Goal: Transaction & Acquisition: Purchase product/service

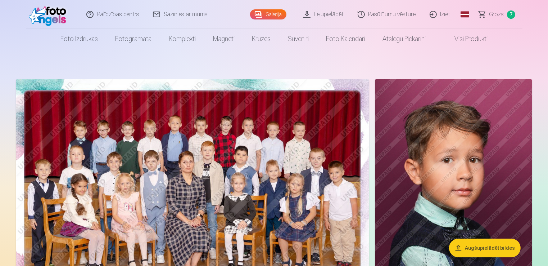
click at [507, 14] on span "7" at bounding box center [511, 14] width 8 height 8
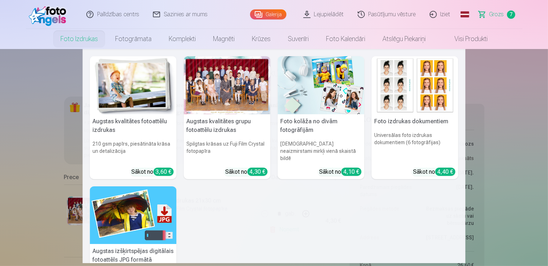
click at [73, 41] on link "Foto izdrukas" at bounding box center [79, 39] width 55 height 20
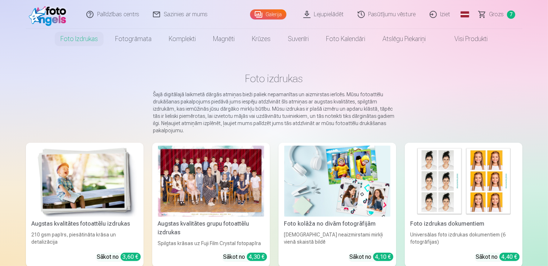
click at [325, 178] on img at bounding box center [337, 180] width 106 height 71
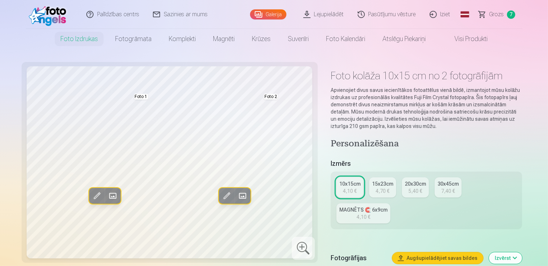
click at [372, 180] on div "15x23cm" at bounding box center [382, 183] width 21 height 7
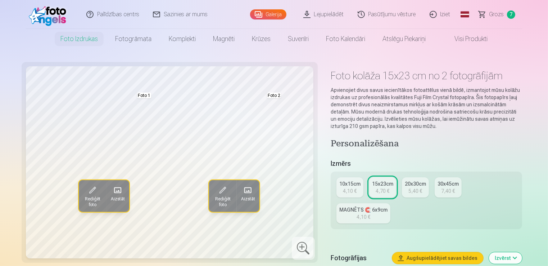
click at [417, 187] on div "5,40 €" at bounding box center [415, 190] width 14 height 7
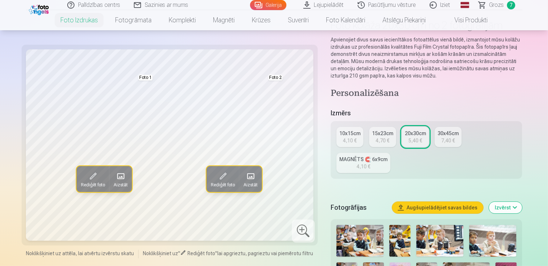
scroll to position [108, 0]
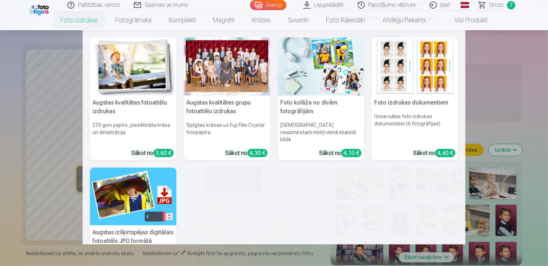
click at [76, 22] on link "Foto izdrukas" at bounding box center [79, 20] width 55 height 20
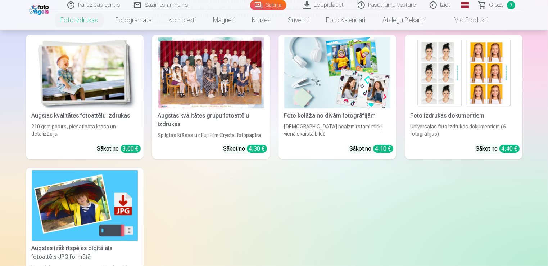
scroll to position [108, 0]
click at [62, 96] on img at bounding box center [85, 72] width 106 height 71
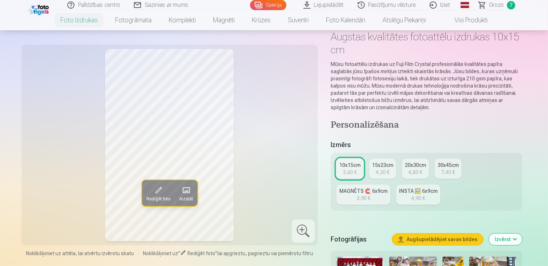
scroll to position [108, 0]
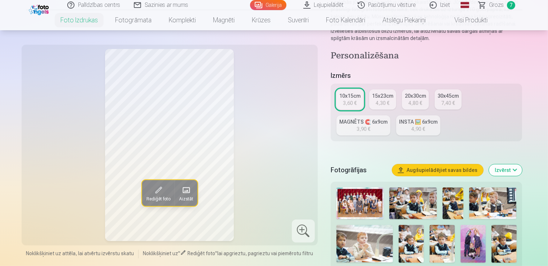
click at [380, 204] on img at bounding box center [359, 203] width 47 height 32
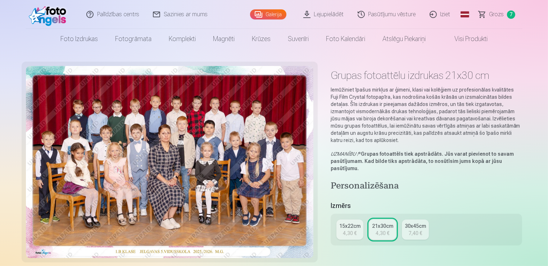
scroll to position [72, 0]
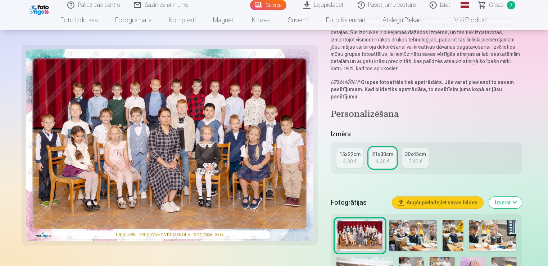
click at [421, 234] on img at bounding box center [412, 235] width 47 height 32
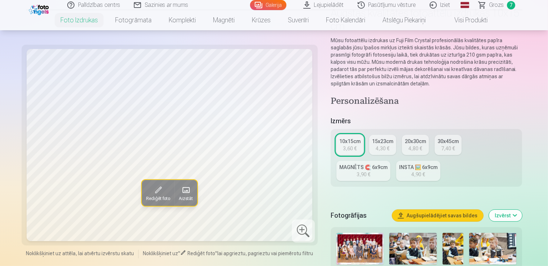
scroll to position [108, 0]
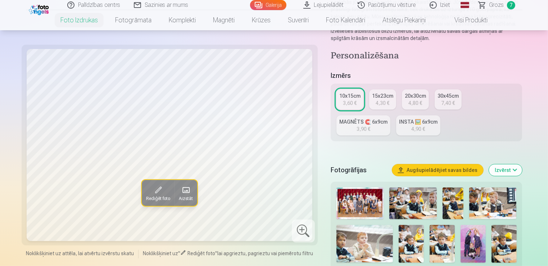
click at [415, 202] on img at bounding box center [412, 203] width 47 height 32
click at [453, 209] on img at bounding box center [453, 203] width 21 height 32
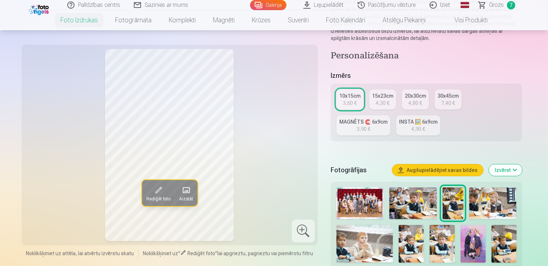
click at [497, 209] on img at bounding box center [492, 203] width 47 height 32
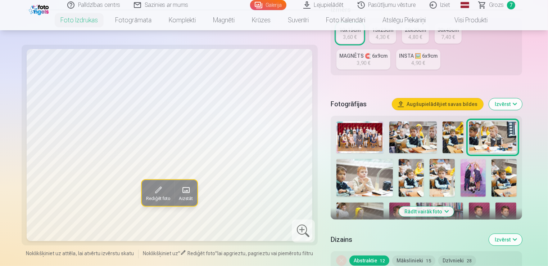
scroll to position [180, 0]
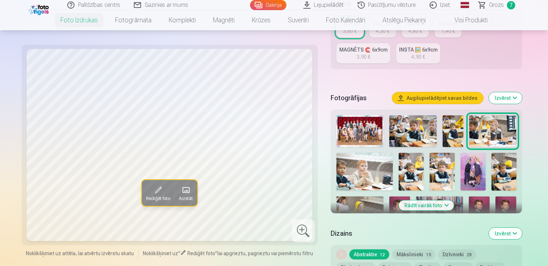
click at [367, 184] on img at bounding box center [364, 172] width 56 height 38
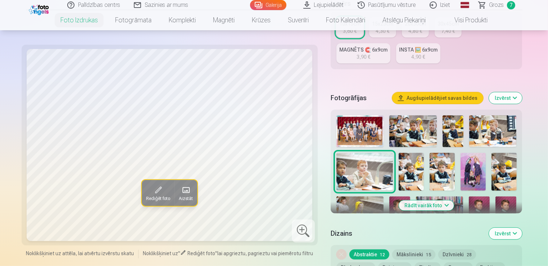
click at [400, 180] on img at bounding box center [411, 172] width 25 height 38
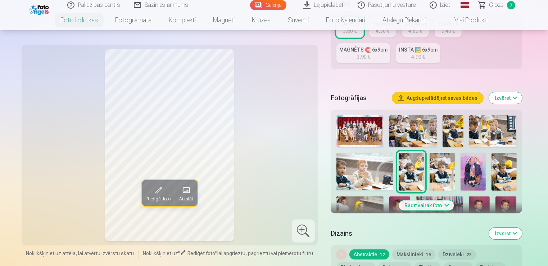
click at [435, 173] on img at bounding box center [442, 172] width 25 height 38
click at [475, 172] on img at bounding box center [473, 172] width 25 height 38
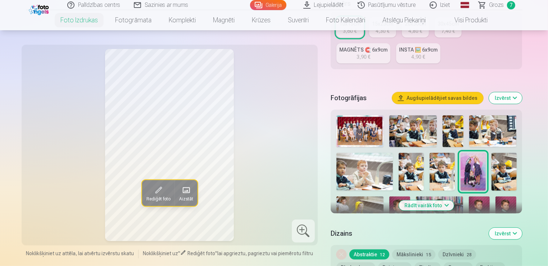
click at [511, 175] on img at bounding box center [504, 172] width 25 height 38
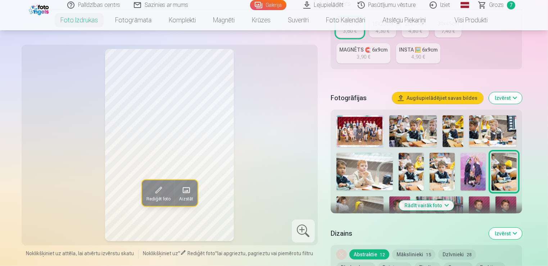
click at [372, 207] on img at bounding box center [359, 211] width 47 height 31
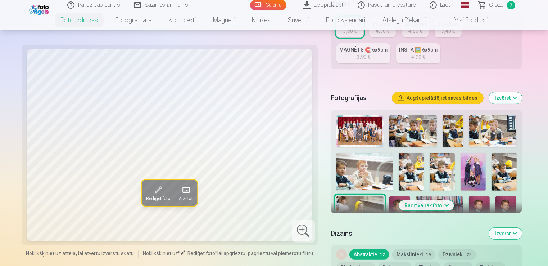
click at [440, 205] on button "Rādīt vairāk foto" at bounding box center [426, 205] width 55 height 10
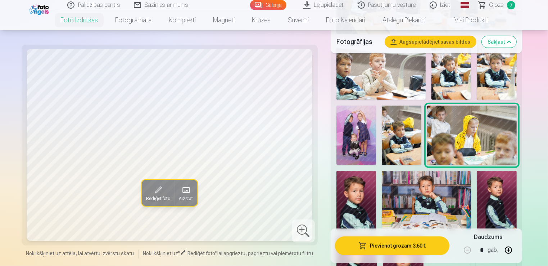
scroll to position [432, 0]
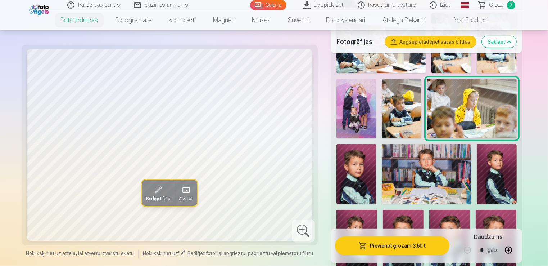
click at [350, 166] on img at bounding box center [356, 174] width 40 height 60
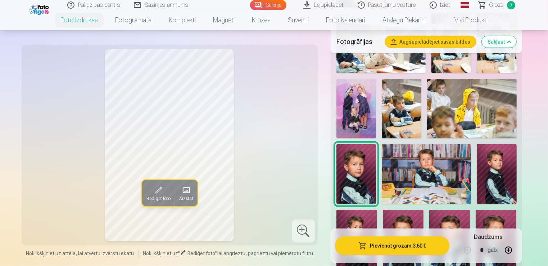
click at [433, 180] on img at bounding box center [426, 173] width 89 height 59
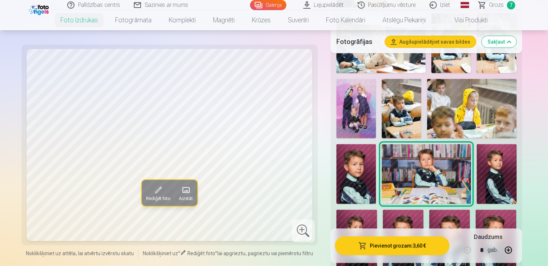
click at [501, 177] on img at bounding box center [497, 173] width 40 height 59
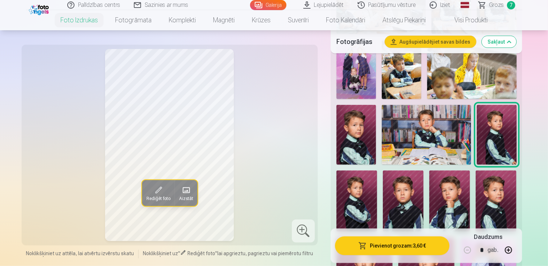
scroll to position [540, 0]
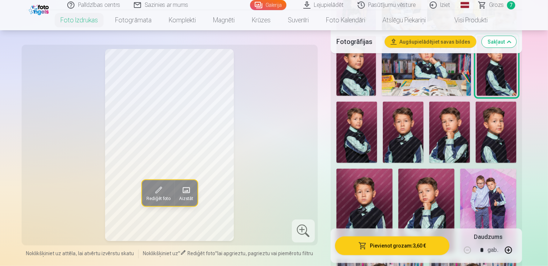
click at [348, 139] on img at bounding box center [356, 131] width 41 height 61
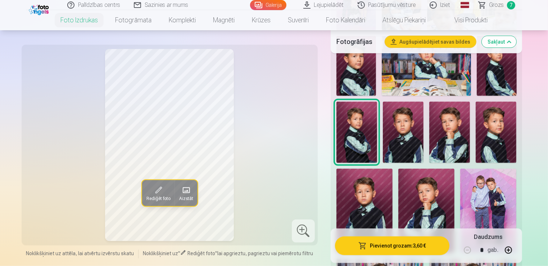
click at [401, 148] on img at bounding box center [403, 131] width 41 height 61
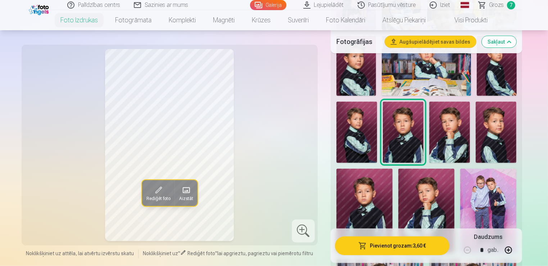
click at [459, 158] on img at bounding box center [449, 131] width 41 height 61
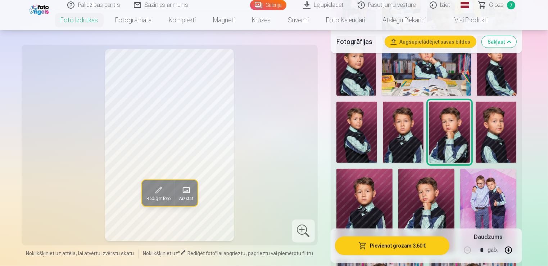
click at [515, 156] on img at bounding box center [496, 131] width 41 height 61
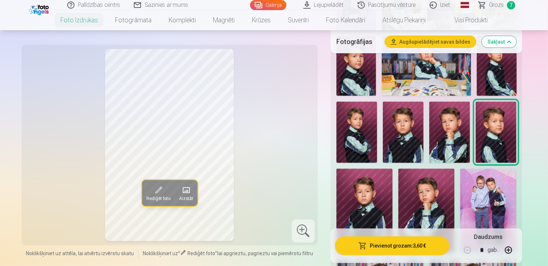
scroll to position [684, 0]
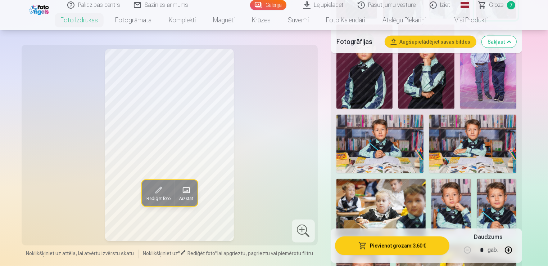
click at [417, 151] on img at bounding box center [379, 143] width 87 height 58
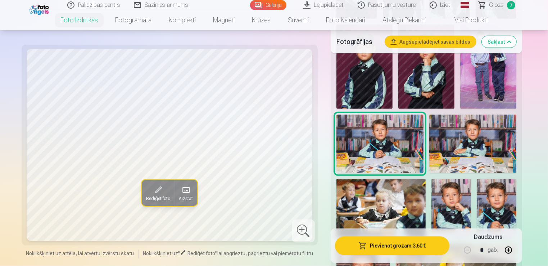
click at [390, 208] on img at bounding box center [380, 207] width 89 height 59
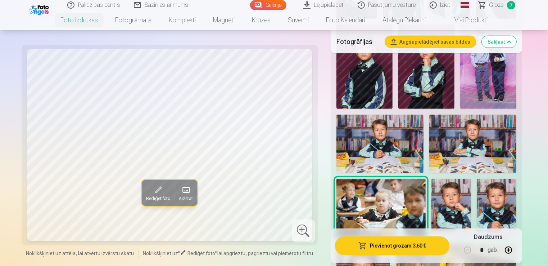
click at [457, 212] on img at bounding box center [451, 207] width 40 height 59
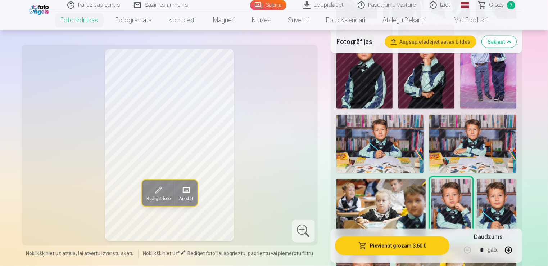
click at [495, 218] on img at bounding box center [497, 207] width 40 height 59
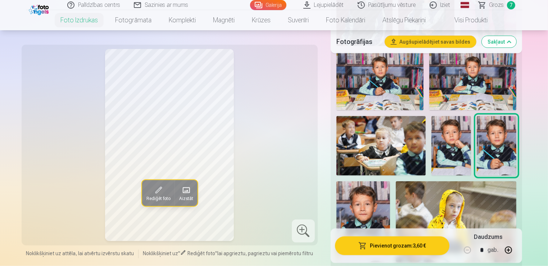
scroll to position [792, 0]
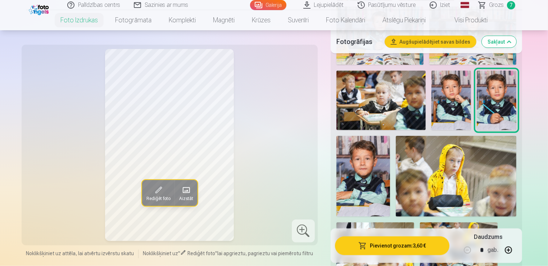
click at [382, 189] on img at bounding box center [363, 176] width 54 height 81
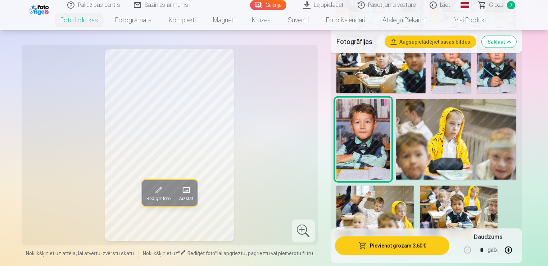
scroll to position [900, 0]
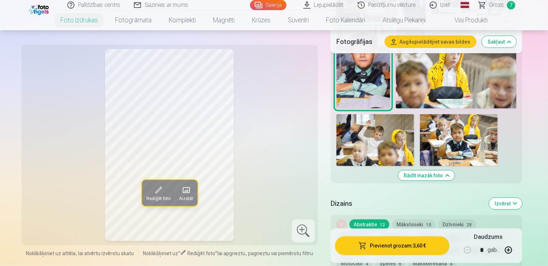
click at [472, 127] on img at bounding box center [459, 140] width 78 height 52
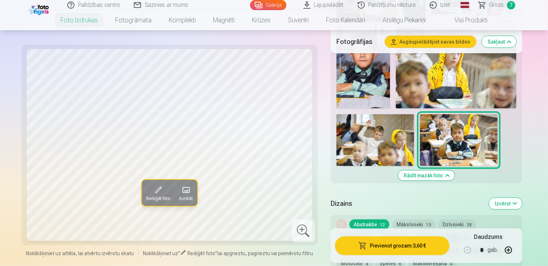
click at [397, 133] on img at bounding box center [375, 140] width 78 height 52
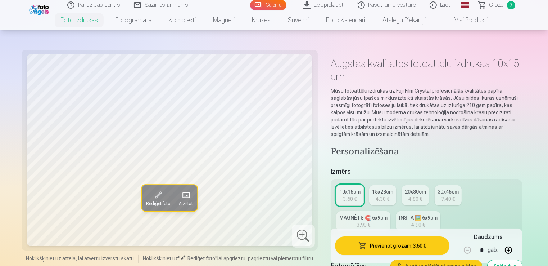
scroll to position [0, 0]
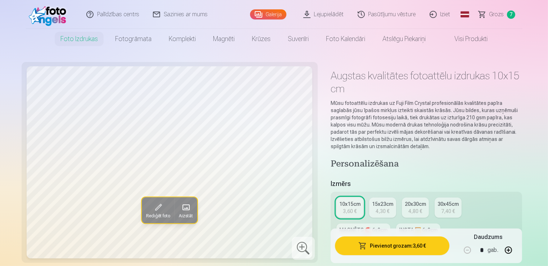
click at [492, 13] on span "Grozs" at bounding box center [496, 14] width 15 height 9
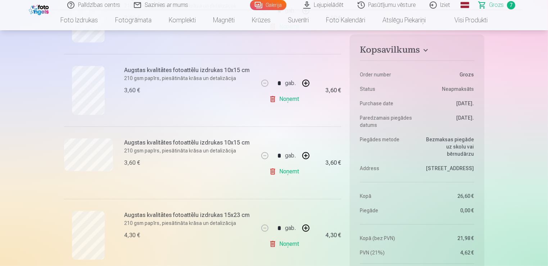
scroll to position [360, 0]
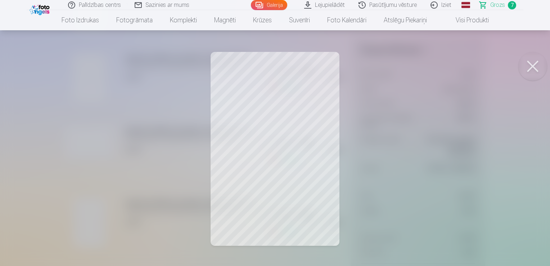
click at [532, 64] on button at bounding box center [532, 66] width 29 height 29
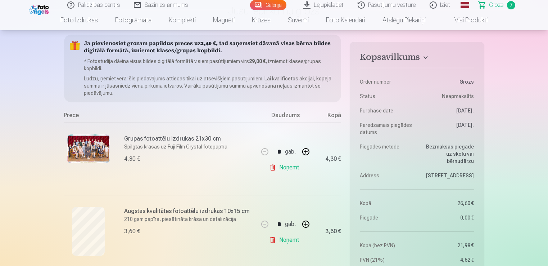
scroll to position [36, 0]
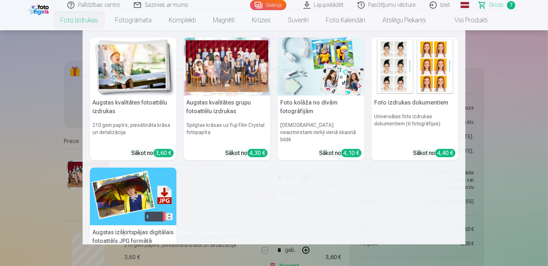
click at [88, 19] on link "Foto izdrukas" at bounding box center [79, 20] width 55 height 20
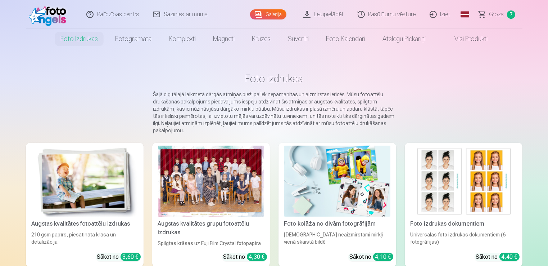
click at [104, 185] on img at bounding box center [85, 180] width 106 height 71
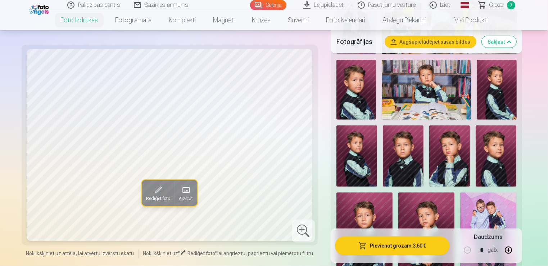
scroll to position [504, 0]
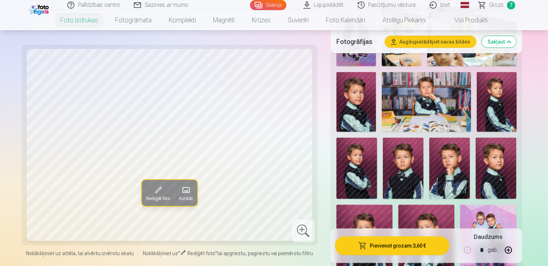
click at [354, 105] on img at bounding box center [356, 102] width 40 height 60
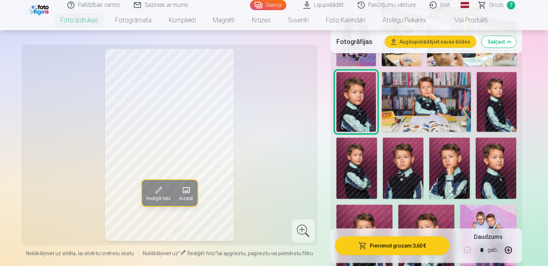
click at [489, 165] on img at bounding box center [496, 167] width 41 height 61
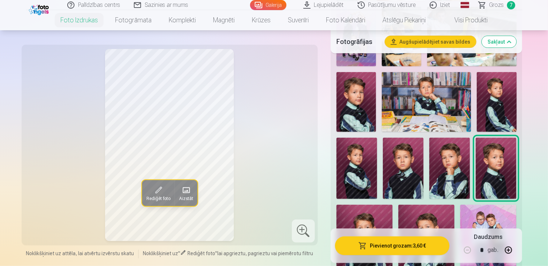
click at [502, 107] on img at bounding box center [497, 101] width 40 height 59
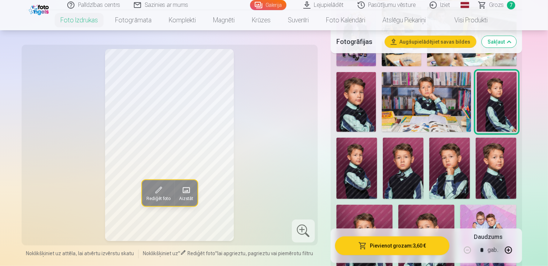
click at [460, 178] on img at bounding box center [449, 167] width 41 height 61
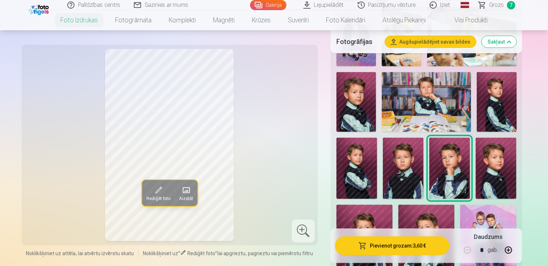
click at [397, 177] on img at bounding box center [403, 167] width 41 height 61
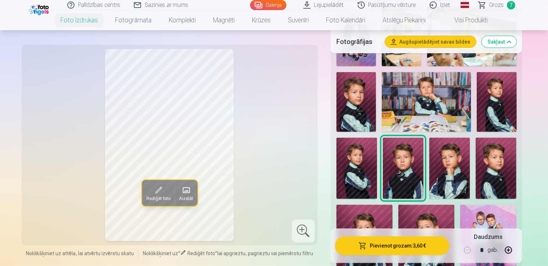
click at [347, 176] on img at bounding box center [356, 167] width 41 height 61
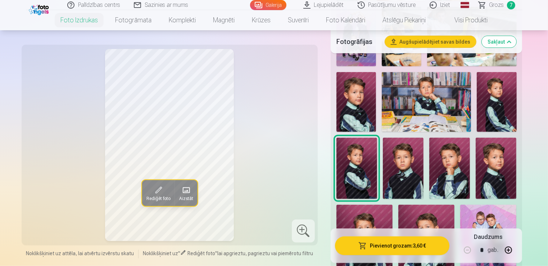
click at [361, 112] on img at bounding box center [356, 102] width 40 height 60
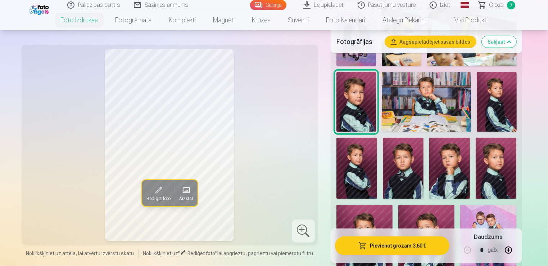
click at [507, 180] on img at bounding box center [496, 167] width 41 height 61
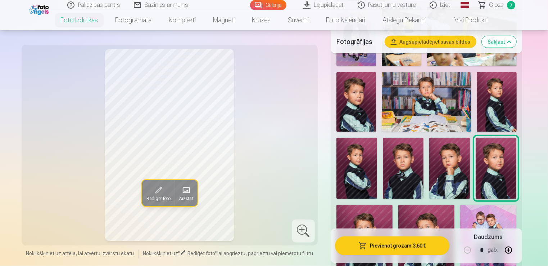
click at [346, 182] on img at bounding box center [356, 167] width 41 height 61
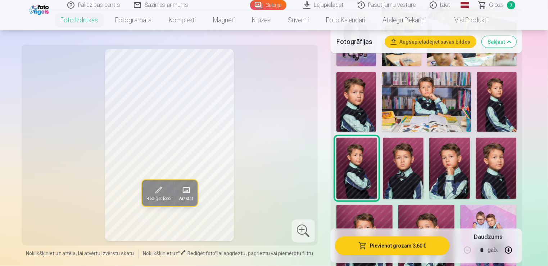
click at [505, 172] on img at bounding box center [496, 167] width 41 height 61
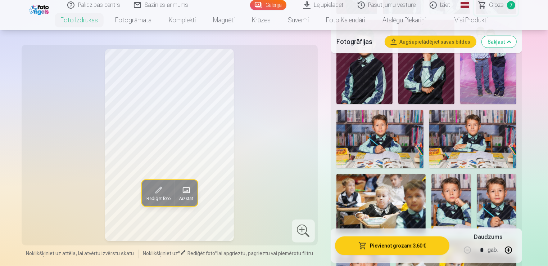
scroll to position [720, 0]
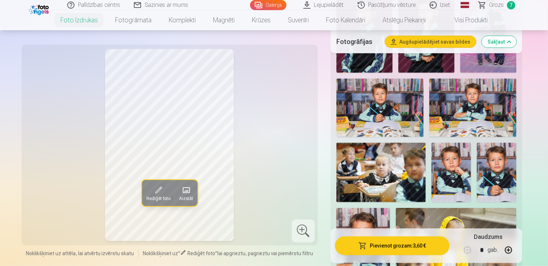
click at [503, 184] on img at bounding box center [497, 171] width 40 height 59
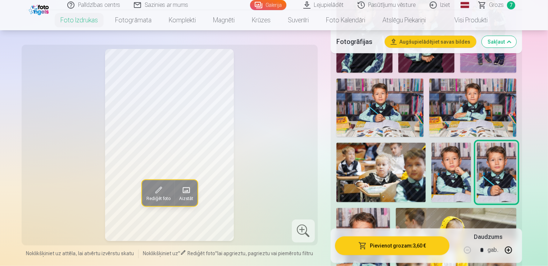
click at [449, 176] on img at bounding box center [451, 171] width 40 height 59
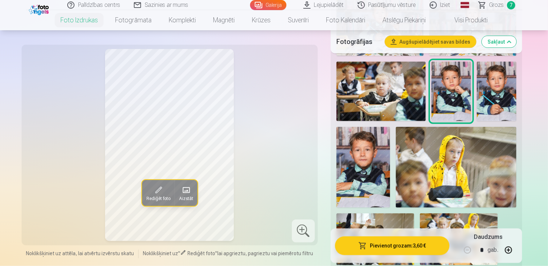
scroll to position [756, 0]
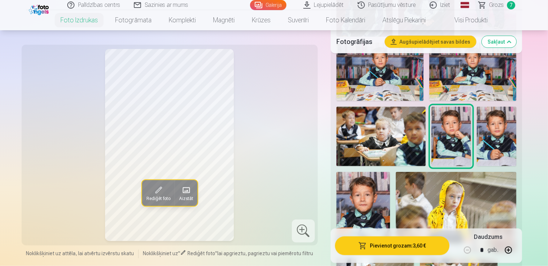
click at [381, 192] on img at bounding box center [363, 212] width 54 height 81
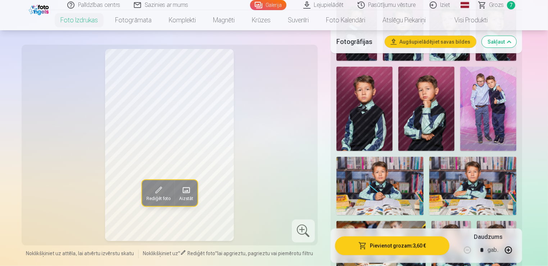
scroll to position [576, 0]
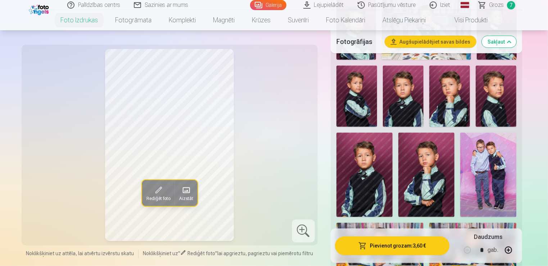
click at [498, 99] on img at bounding box center [496, 95] width 41 height 61
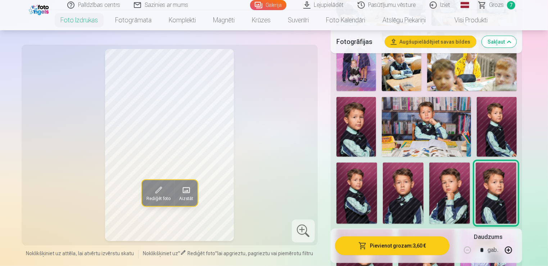
scroll to position [540, 0]
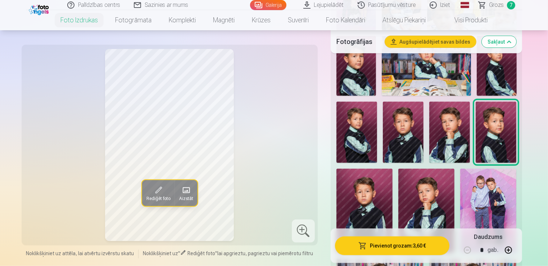
click at [362, 144] on img at bounding box center [356, 131] width 41 height 61
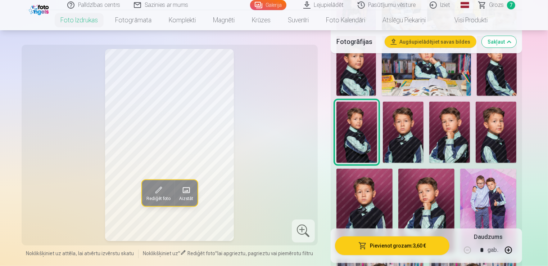
click at [370, 68] on img at bounding box center [356, 66] width 40 height 60
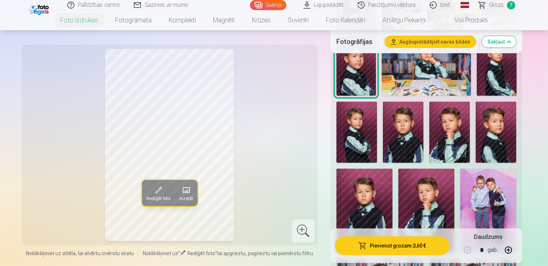
click at [353, 146] on img at bounding box center [356, 131] width 41 height 61
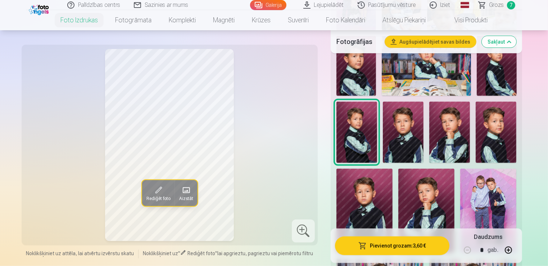
click at [354, 78] on img at bounding box center [356, 66] width 40 height 60
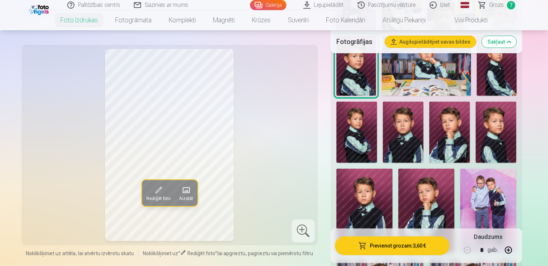
click at [491, 140] on img at bounding box center [496, 131] width 41 height 61
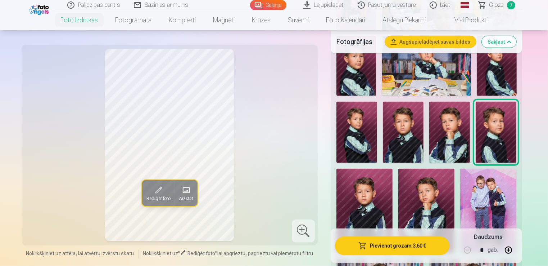
click at [346, 58] on img at bounding box center [356, 66] width 40 height 60
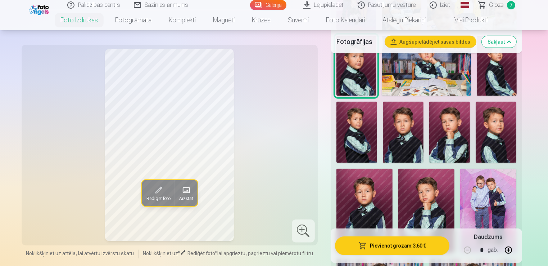
click at [496, 7] on span "Grozs" at bounding box center [496, 5] width 15 height 9
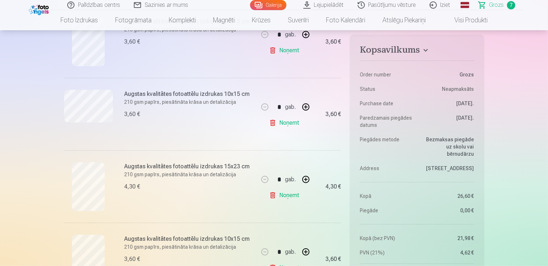
scroll to position [468, 0]
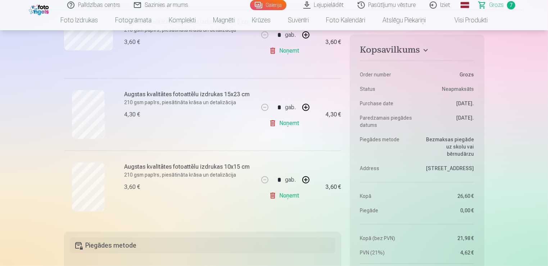
click at [309, 107] on button "button" at bounding box center [305, 107] width 17 height 17
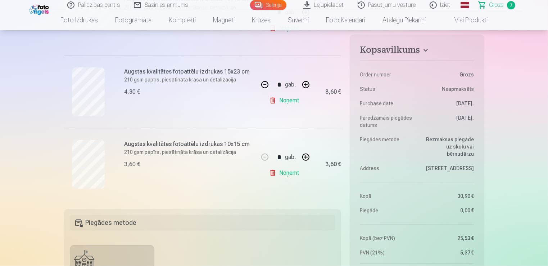
scroll to position [432, 0]
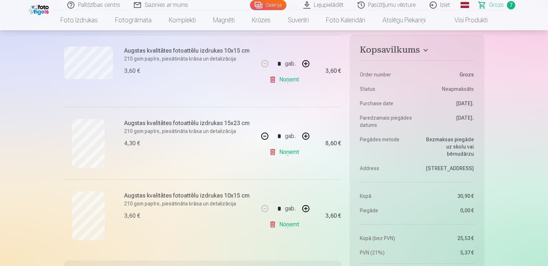
click at [267, 137] on button "button" at bounding box center [264, 135] width 17 height 17
type input "*"
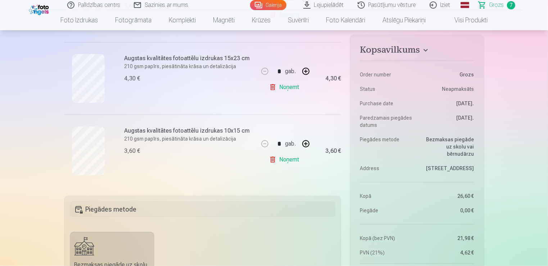
scroll to position [360, 0]
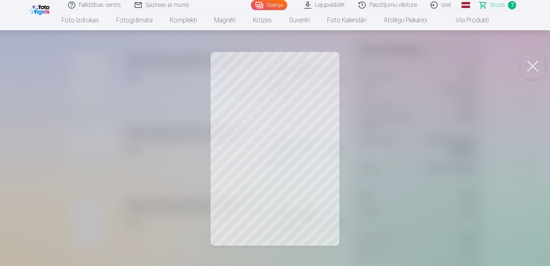
click at [534, 64] on button at bounding box center [532, 66] width 29 height 29
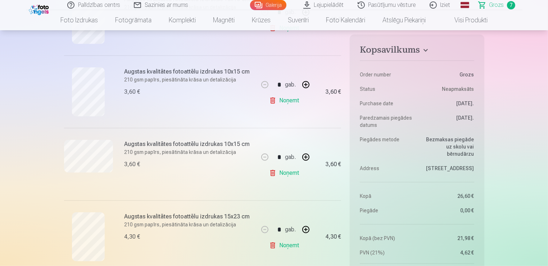
scroll to position [252, 0]
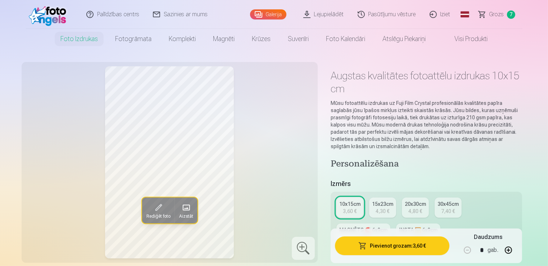
click at [393, 241] on button "Pievienot grozam : 3,60 €" at bounding box center [392, 245] width 115 height 19
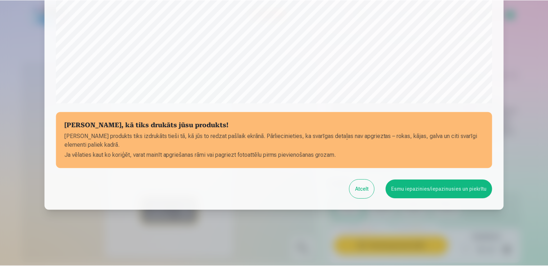
scroll to position [252, 0]
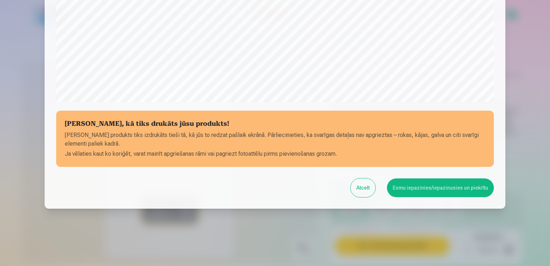
click at [420, 191] on button "Esmu iepazinies/iepazinusies un piekrītu" at bounding box center [440, 187] width 107 height 19
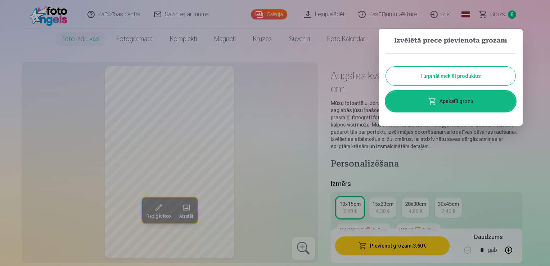
click at [462, 103] on link "Apskatīt grozu" at bounding box center [451, 101] width 130 height 20
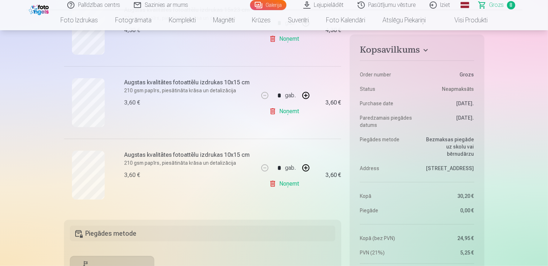
scroll to position [504, 0]
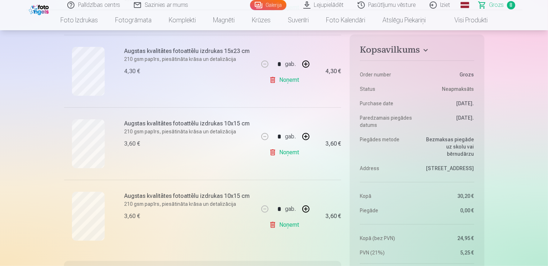
click at [308, 209] on button "button" at bounding box center [305, 208] width 17 height 17
type input "*"
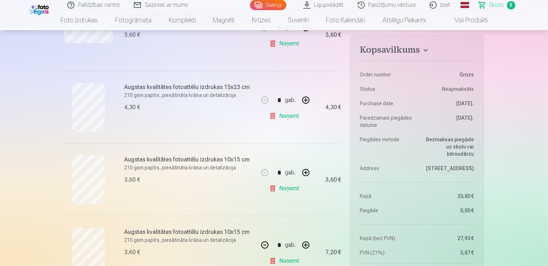
click at [309, 101] on button "button" at bounding box center [305, 99] width 17 height 17
type input "*"
click at [293, 258] on link "Noņemt" at bounding box center [285, 260] width 33 height 14
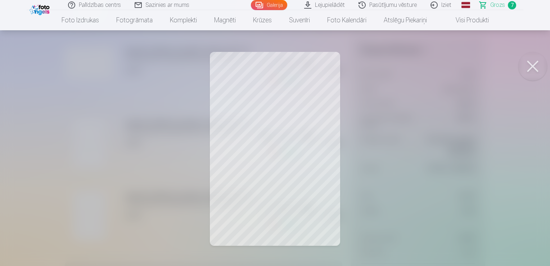
click at [540, 69] on button at bounding box center [532, 66] width 29 height 29
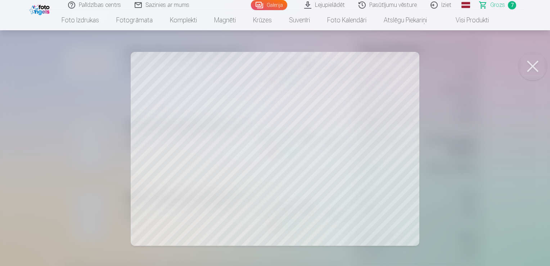
click at [538, 65] on button at bounding box center [532, 66] width 29 height 29
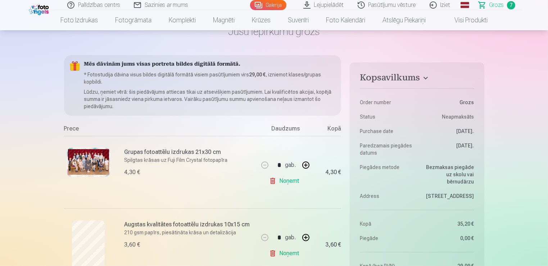
scroll to position [108, 0]
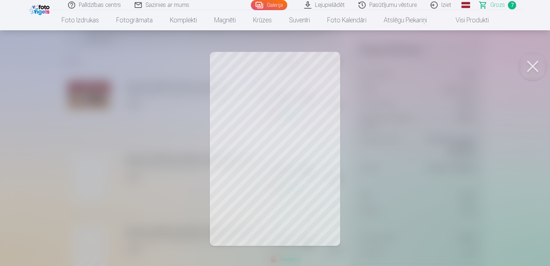
click at [539, 65] on button at bounding box center [532, 66] width 29 height 29
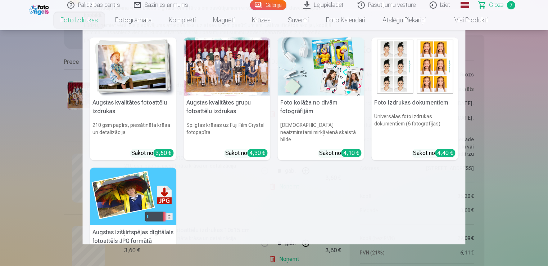
click at [92, 21] on link "Foto izdrukas" at bounding box center [79, 20] width 55 height 20
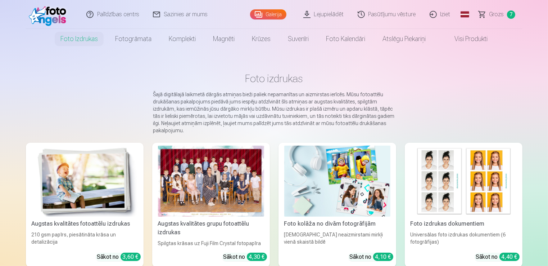
click at [112, 179] on img at bounding box center [85, 180] width 106 height 71
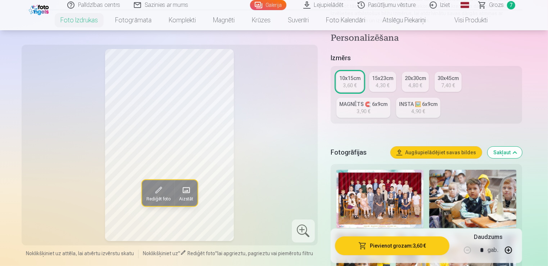
scroll to position [216, 0]
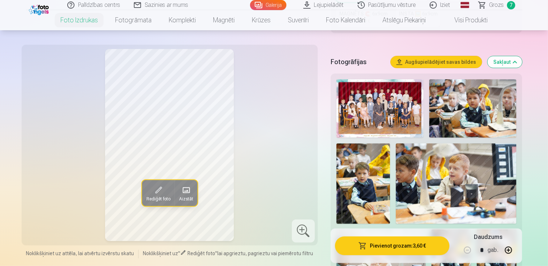
click at [366, 176] on img at bounding box center [363, 183] width 54 height 81
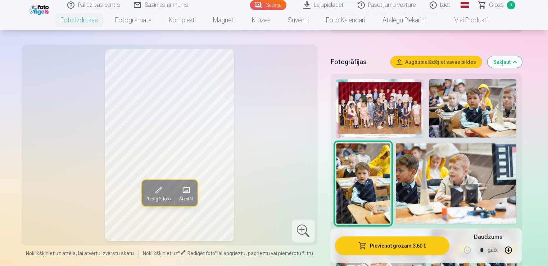
click at [445, 175] on img at bounding box center [456, 183] width 121 height 81
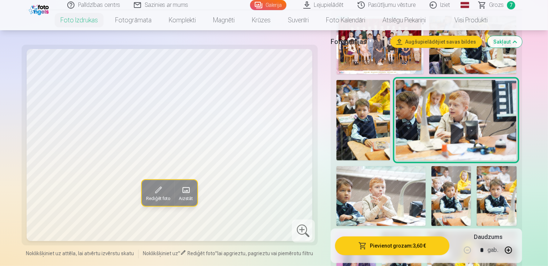
scroll to position [324, 0]
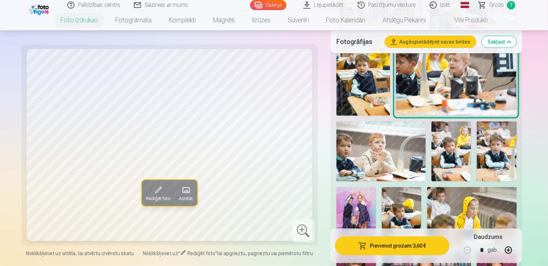
click at [400, 163] on img at bounding box center [380, 150] width 89 height 59
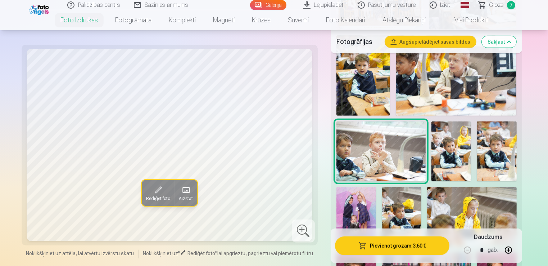
click at [459, 162] on img at bounding box center [451, 151] width 40 height 60
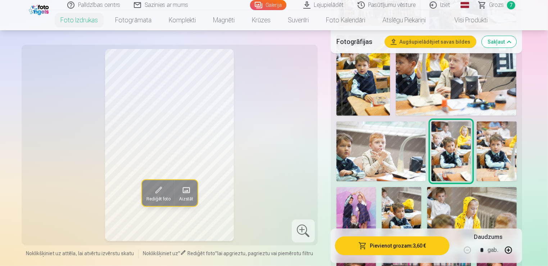
click at [502, 158] on img at bounding box center [497, 151] width 40 height 60
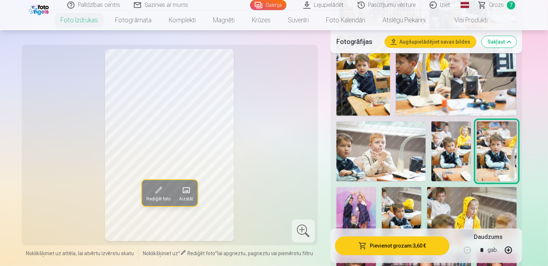
click at [357, 208] on img at bounding box center [356, 217] width 40 height 60
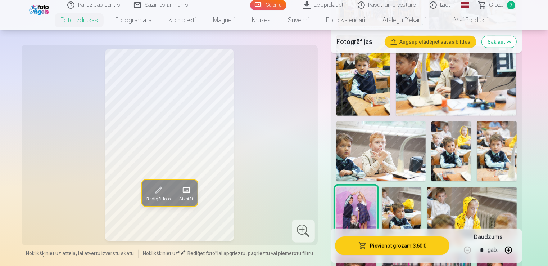
click at [414, 215] on img at bounding box center [402, 217] width 40 height 60
click at [470, 199] on img at bounding box center [471, 216] width 89 height 59
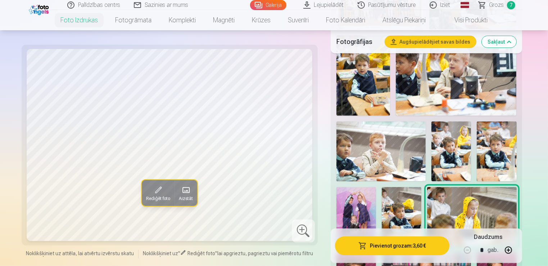
scroll to position [432, 0]
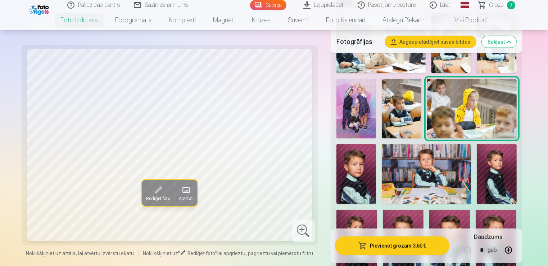
click at [366, 180] on img at bounding box center [356, 174] width 40 height 60
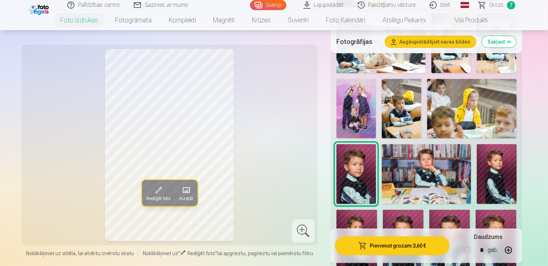
click at [425, 184] on img at bounding box center [426, 173] width 89 height 59
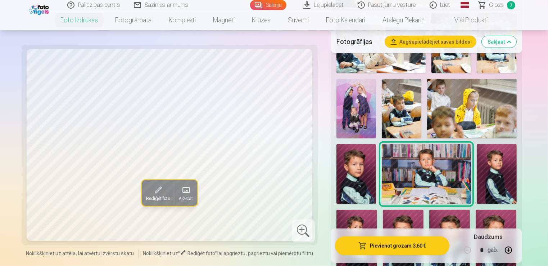
click at [494, 180] on img at bounding box center [497, 173] width 40 height 59
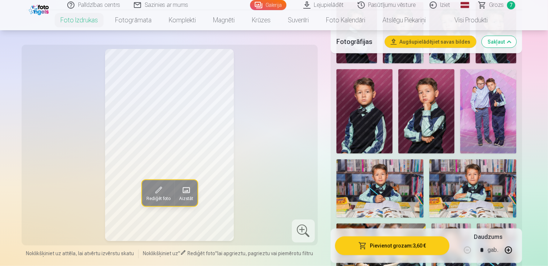
scroll to position [684, 0]
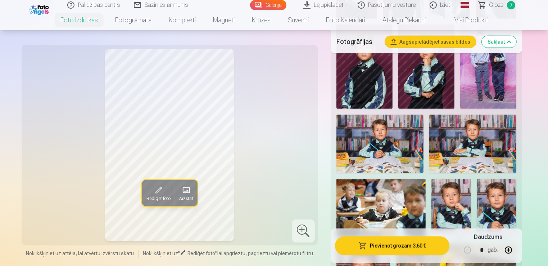
click at [458, 201] on img at bounding box center [451, 207] width 40 height 59
click at [397, 148] on img at bounding box center [379, 143] width 87 height 58
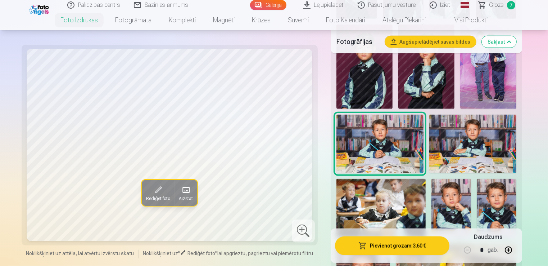
click at [445, 203] on img at bounding box center [451, 207] width 40 height 59
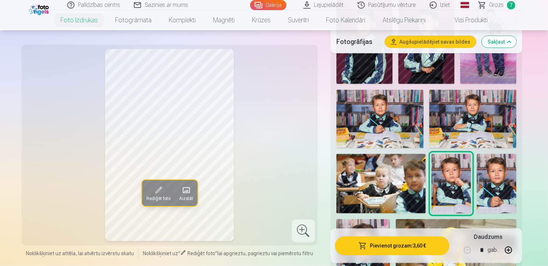
scroll to position [720, 0]
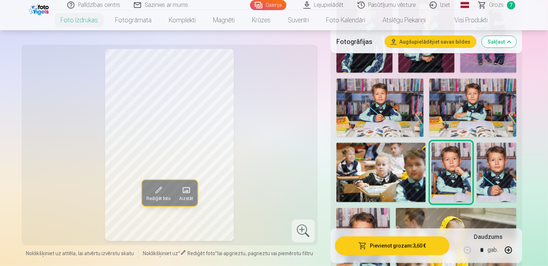
click at [502, 178] on img at bounding box center [497, 171] width 40 height 59
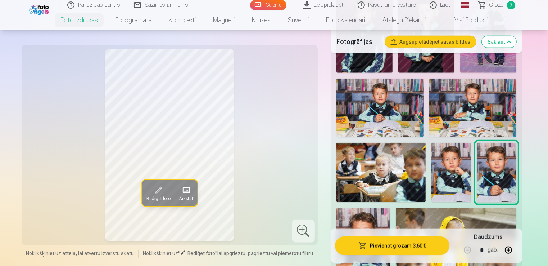
click at [386, 117] on img at bounding box center [379, 107] width 87 height 58
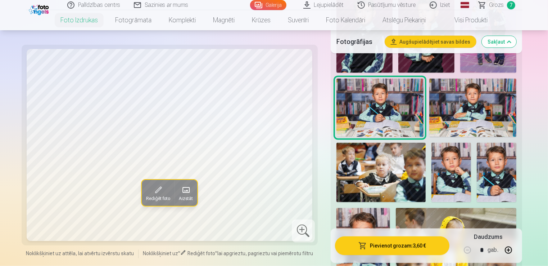
click at [449, 176] on img at bounding box center [451, 171] width 40 height 59
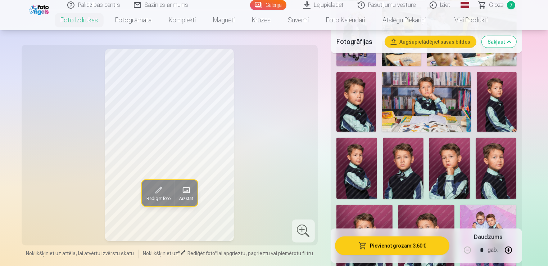
scroll to position [576, 0]
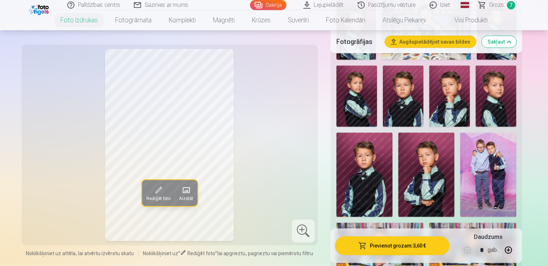
click at [413, 167] on img at bounding box center [426, 174] width 56 height 85
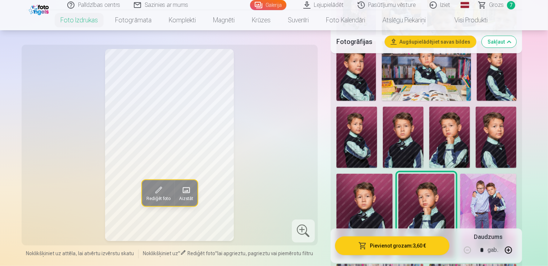
scroll to position [504, 0]
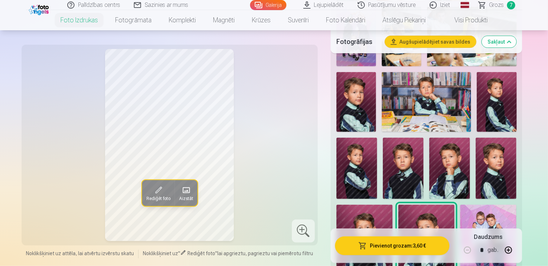
click at [499, 169] on img at bounding box center [496, 167] width 41 height 61
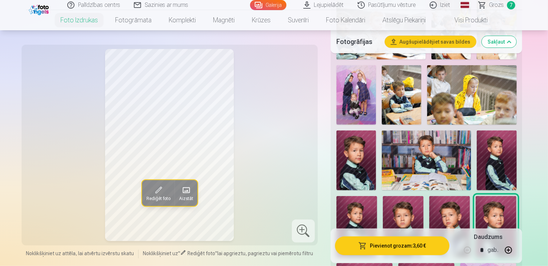
scroll to position [432, 0]
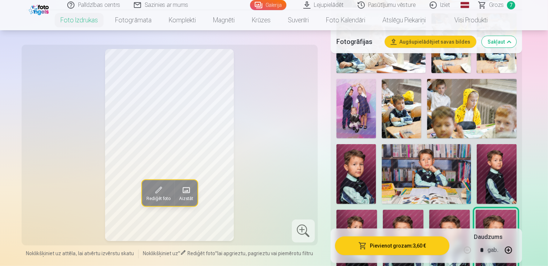
click at [506, 180] on img at bounding box center [497, 173] width 40 height 59
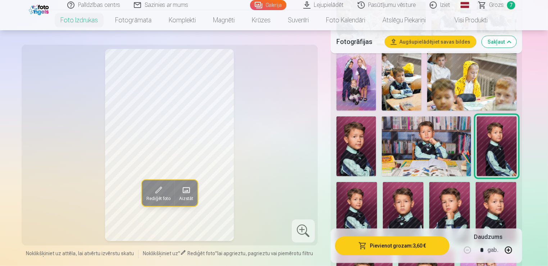
scroll to position [504, 0]
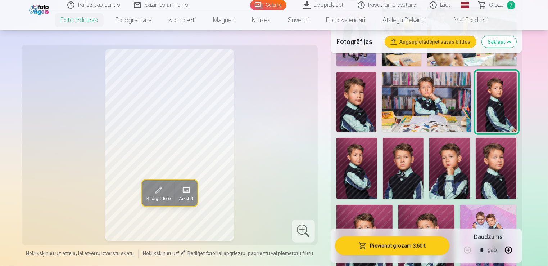
click at [506, 180] on img at bounding box center [496, 167] width 41 height 61
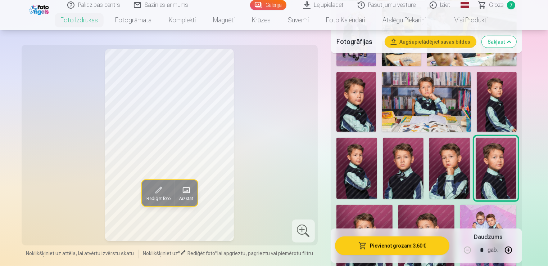
click at [363, 104] on img at bounding box center [356, 102] width 40 height 60
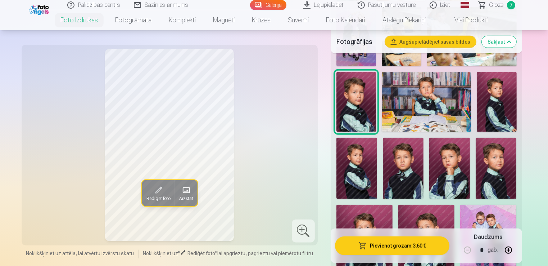
click at [499, 164] on img at bounding box center [496, 167] width 41 height 61
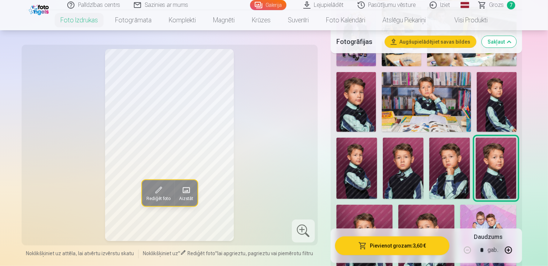
click at [495, 130] on img at bounding box center [497, 101] width 40 height 59
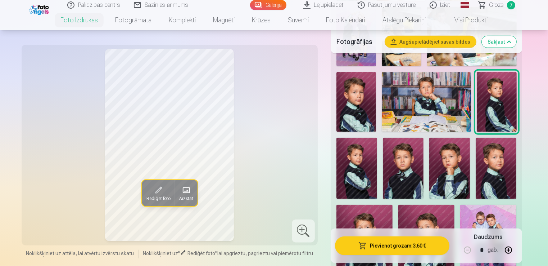
click at [344, 99] on img at bounding box center [356, 102] width 40 height 60
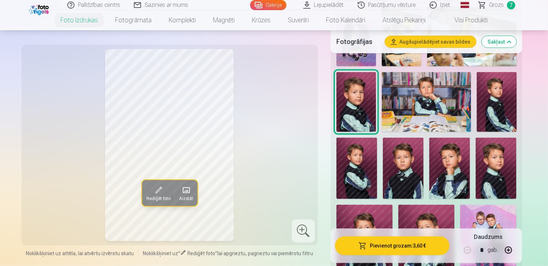
click at [493, 163] on img at bounding box center [496, 167] width 41 height 61
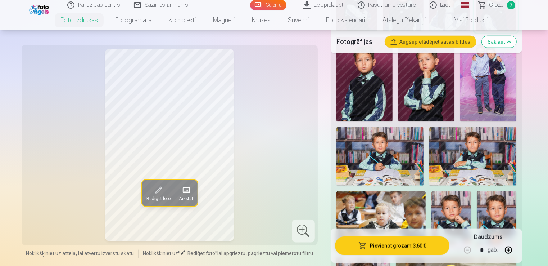
scroll to position [684, 0]
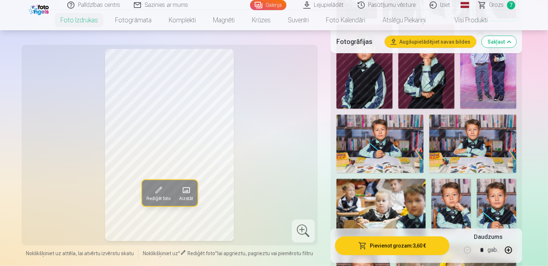
click at [452, 194] on img at bounding box center [451, 207] width 40 height 59
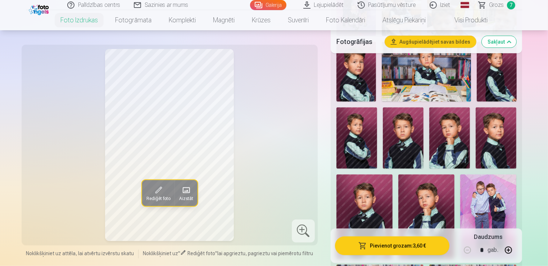
scroll to position [468, 0]
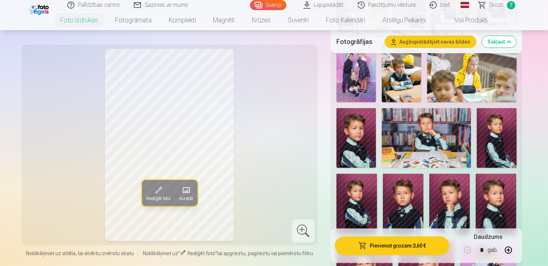
click at [366, 145] on img at bounding box center [356, 138] width 40 height 60
click at [375, 202] on img at bounding box center [356, 203] width 41 height 61
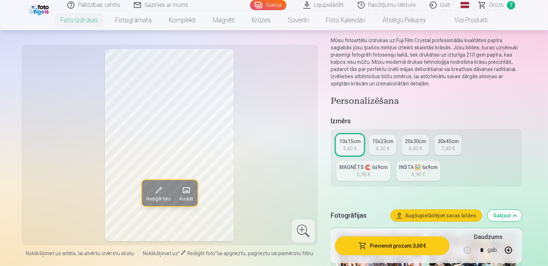
scroll to position [36, 0]
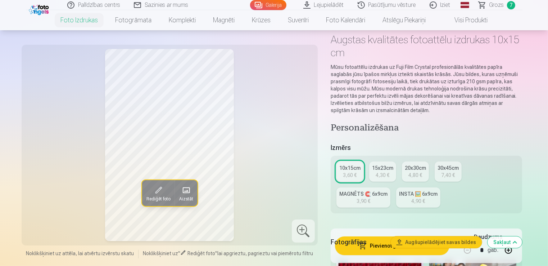
click at [505, 8] on link "Grozs 7" at bounding box center [497, 5] width 50 height 10
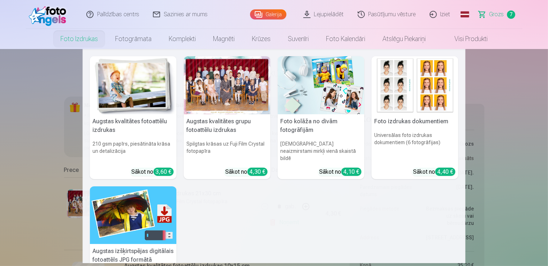
click at [79, 45] on link "Foto izdrukas" at bounding box center [79, 39] width 55 height 20
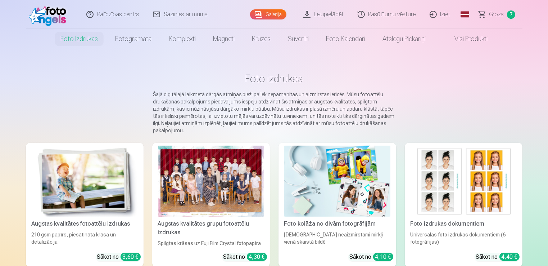
click at [86, 208] on img at bounding box center [85, 180] width 106 height 71
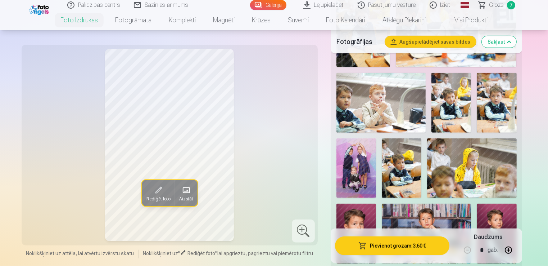
scroll to position [432, 0]
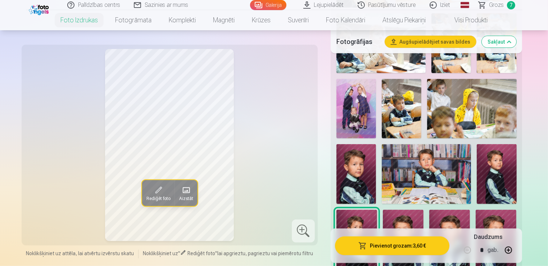
click at [426, 178] on img at bounding box center [426, 173] width 89 height 59
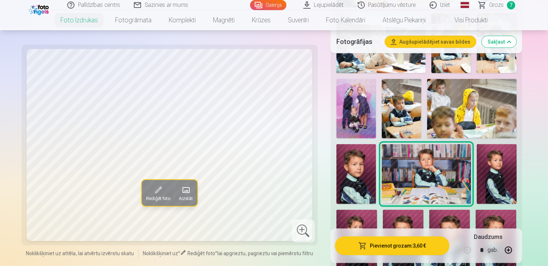
click at [370, 170] on img at bounding box center [356, 174] width 40 height 60
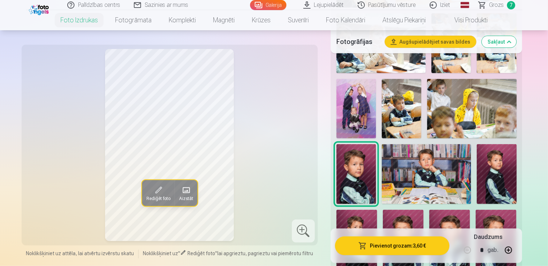
click at [445, 181] on img at bounding box center [426, 173] width 89 height 59
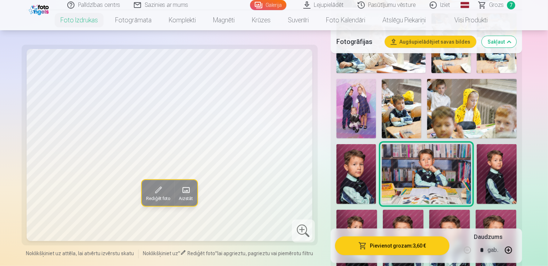
click at [490, 179] on img at bounding box center [497, 173] width 40 height 59
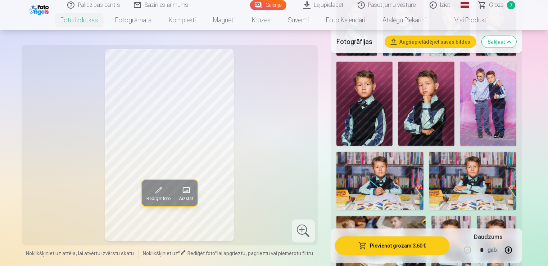
scroll to position [648, 0]
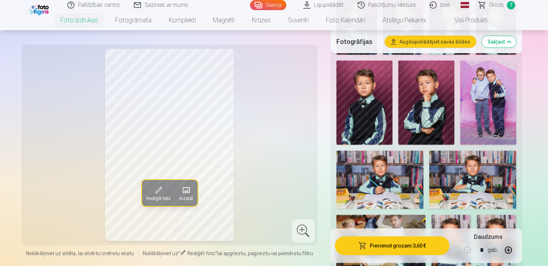
click at [373, 186] on img at bounding box center [379, 179] width 87 height 58
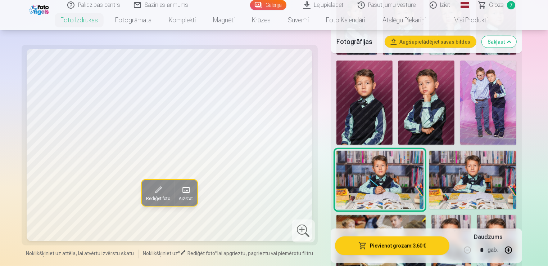
scroll to position [756, 0]
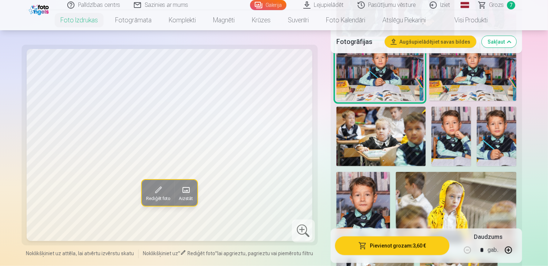
click at [461, 147] on img at bounding box center [451, 136] width 40 height 59
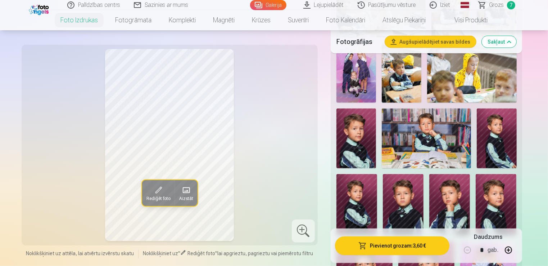
scroll to position [504, 0]
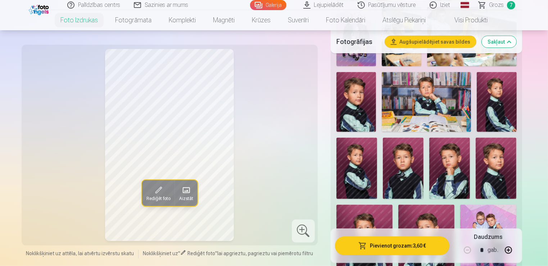
click at [505, 157] on img at bounding box center [496, 167] width 41 height 61
click at [487, 114] on img at bounding box center [497, 101] width 40 height 59
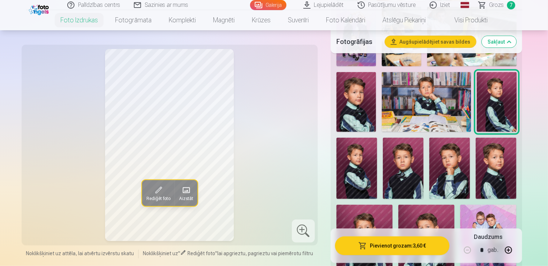
click at [489, 175] on img at bounding box center [496, 167] width 41 height 61
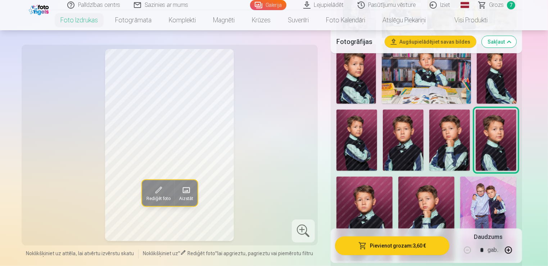
scroll to position [468, 0]
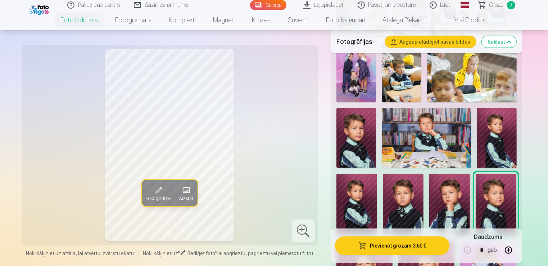
click at [491, 139] on img at bounding box center [497, 137] width 40 height 59
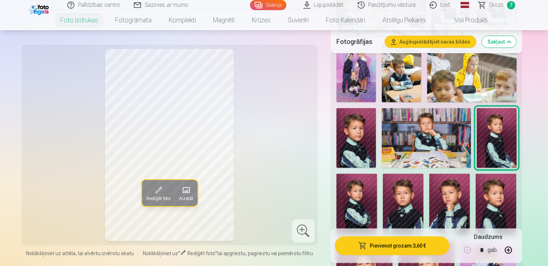
click at [490, 210] on img at bounding box center [496, 203] width 41 height 61
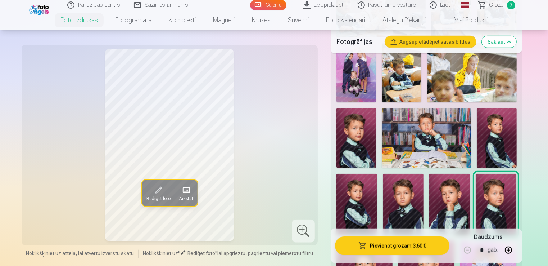
click at [498, 160] on img at bounding box center [497, 137] width 40 height 59
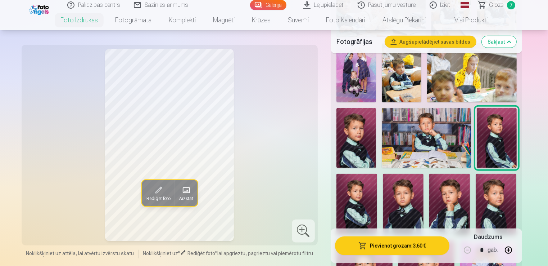
click at [502, 189] on img at bounding box center [496, 203] width 41 height 61
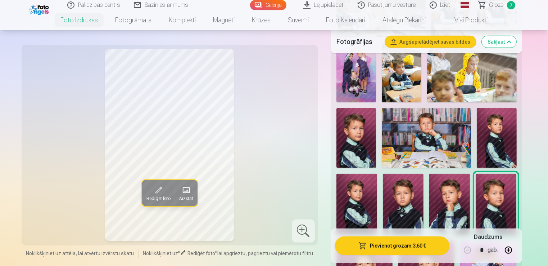
click at [353, 128] on img at bounding box center [356, 138] width 40 height 60
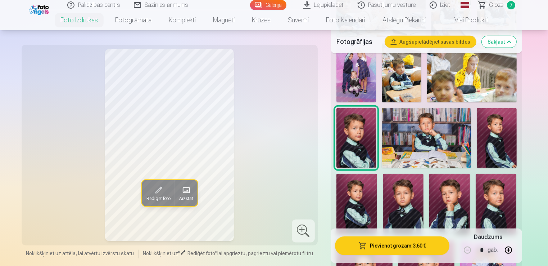
click at [362, 189] on img at bounding box center [356, 203] width 41 height 61
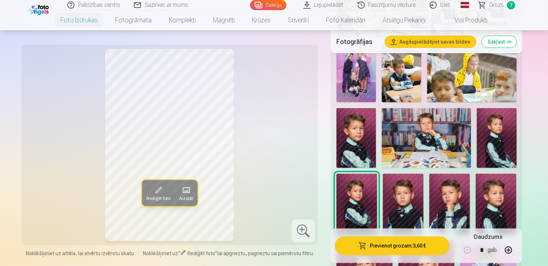
click at [358, 137] on img at bounding box center [356, 138] width 40 height 60
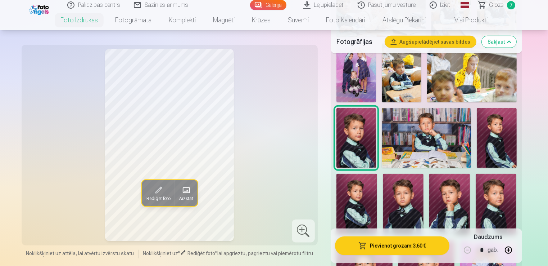
click at [493, 144] on img at bounding box center [497, 137] width 40 height 59
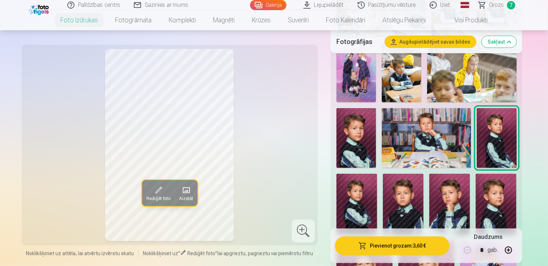
click at [370, 199] on img at bounding box center [356, 203] width 41 height 61
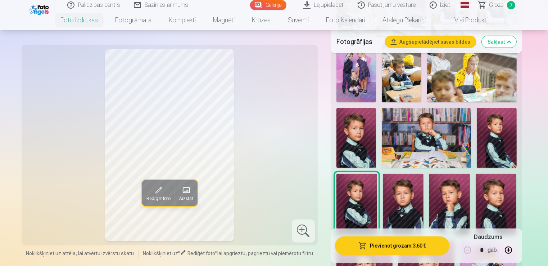
click at [513, 140] on img at bounding box center [497, 137] width 40 height 59
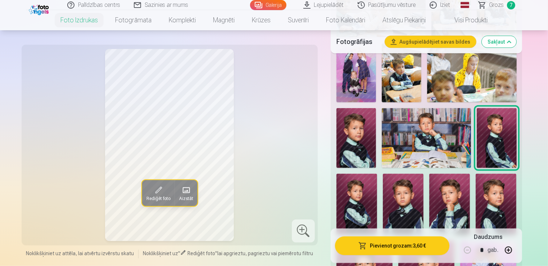
click at [369, 146] on img at bounding box center [356, 138] width 40 height 60
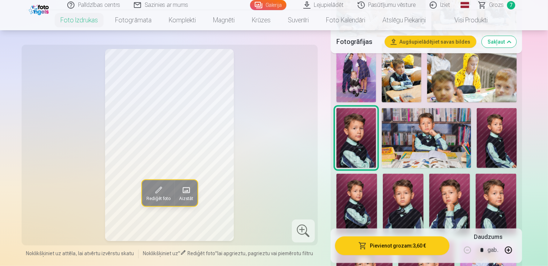
click at [515, 149] on img at bounding box center [497, 137] width 40 height 59
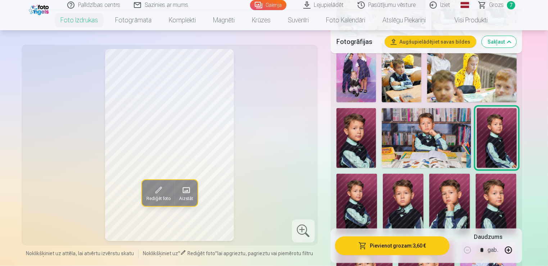
click at [502, 193] on img at bounding box center [496, 203] width 41 height 61
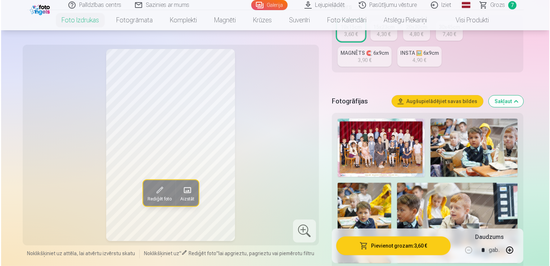
scroll to position [0, 0]
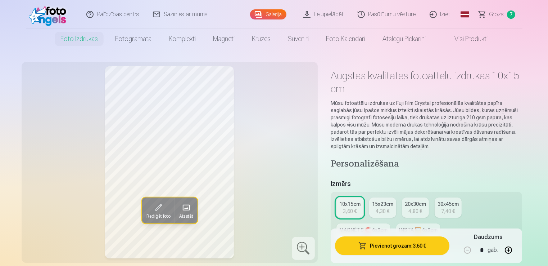
click at [399, 248] on button "Pievienot grozam : 3,60 €" at bounding box center [392, 245] width 115 height 19
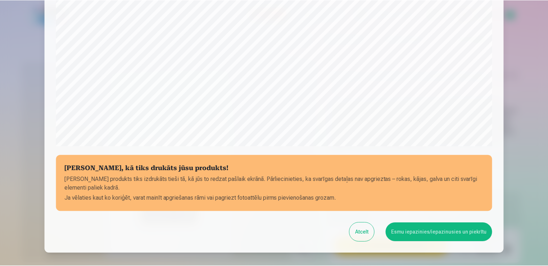
scroll to position [252, 0]
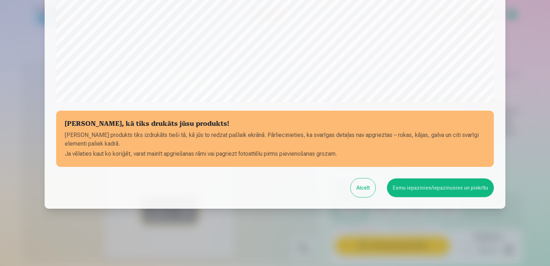
click at [420, 191] on button "Esmu iepazinies/iepazinusies un piekrītu" at bounding box center [440, 187] width 107 height 19
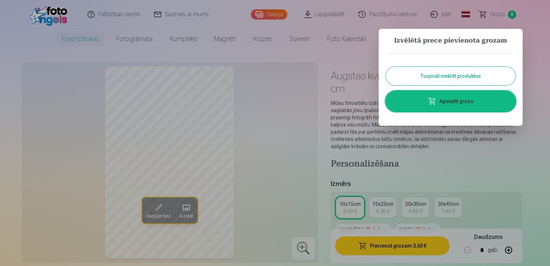
click at [451, 105] on link "Apskatīt grozu" at bounding box center [451, 101] width 130 height 20
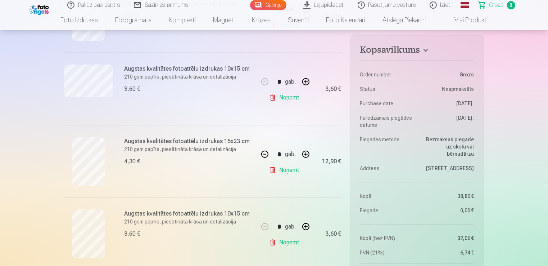
scroll to position [468, 0]
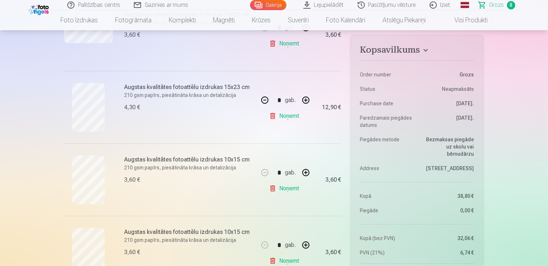
click at [298, 190] on link "Noņemt" at bounding box center [285, 188] width 33 height 14
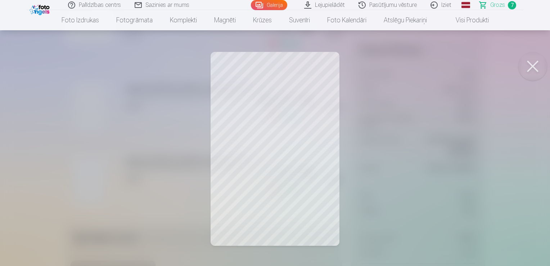
click at [530, 60] on button at bounding box center [532, 66] width 29 height 29
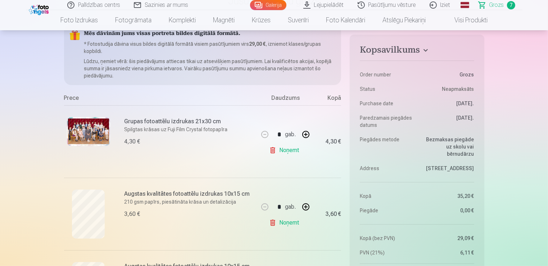
scroll to position [0, 0]
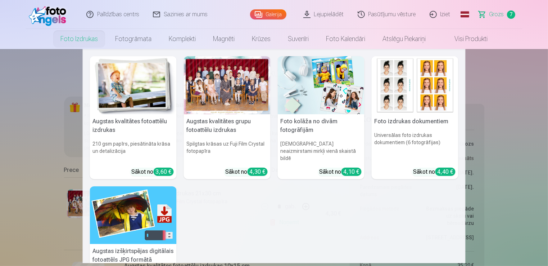
click at [68, 35] on link "Foto izdrukas" at bounding box center [79, 39] width 55 height 20
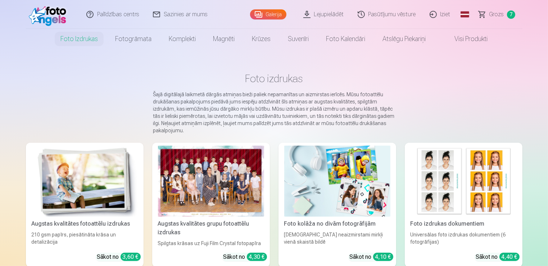
click at [104, 199] on img at bounding box center [85, 180] width 106 height 71
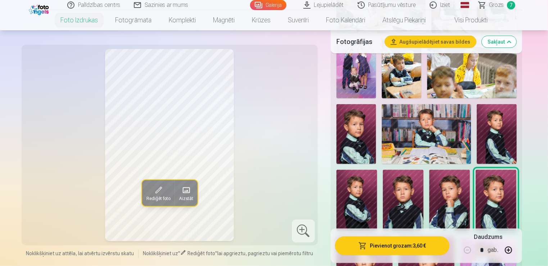
scroll to position [468, 0]
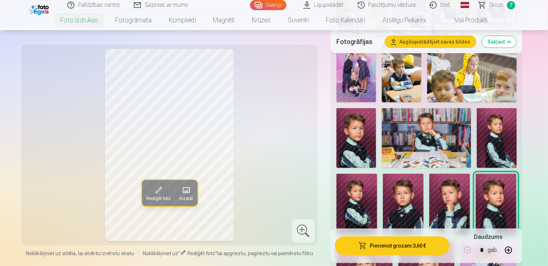
click at [362, 158] on img at bounding box center [356, 138] width 40 height 60
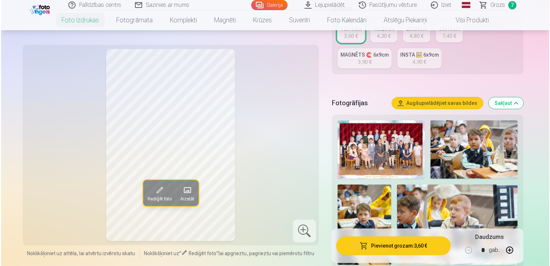
scroll to position [144, 0]
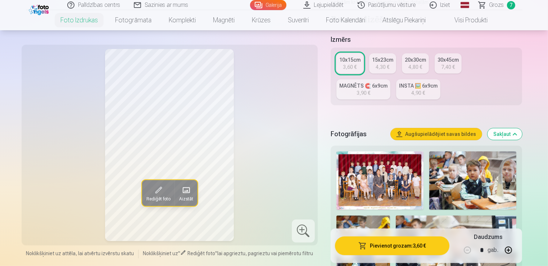
click at [384, 245] on button "Pievienot grozam : 3,60 €" at bounding box center [392, 245] width 115 height 19
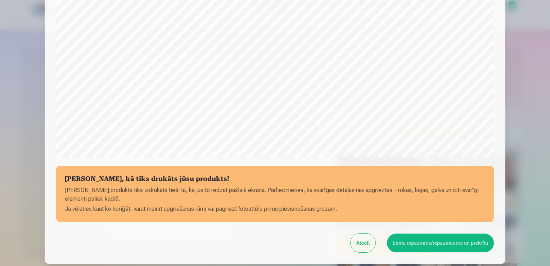
scroll to position [252, 0]
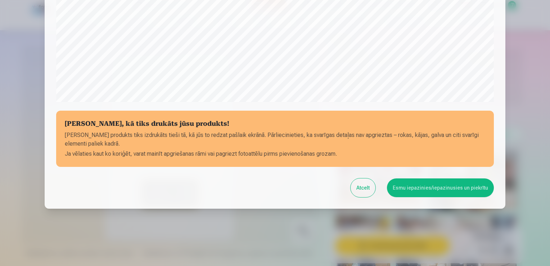
click at [422, 186] on button "Esmu iepazinies/iepazinusies un piekrītu" at bounding box center [440, 187] width 107 height 19
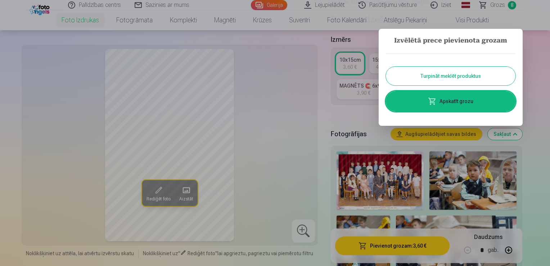
click at [446, 74] on button "Turpināt meklēt produktus" at bounding box center [451, 76] width 130 height 19
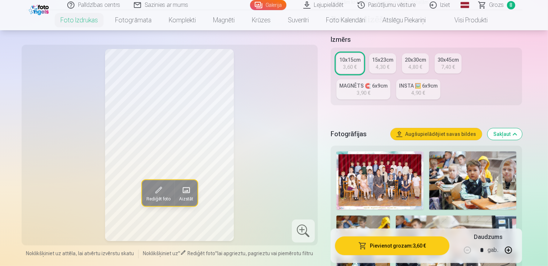
click at [384, 247] on button "Pievienot grozam : 3,60 €" at bounding box center [392, 245] width 115 height 19
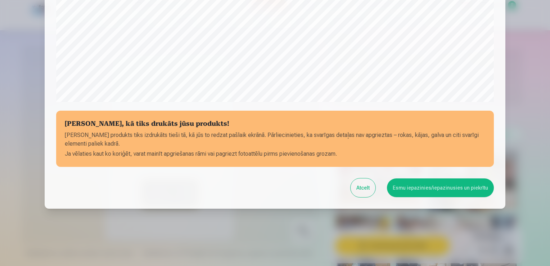
click at [457, 189] on button "Esmu iepazinies/iepazinusies un piekrītu" at bounding box center [440, 187] width 107 height 19
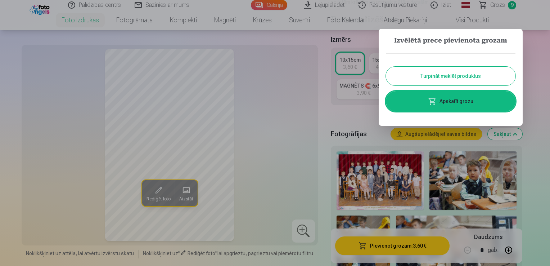
click at [469, 98] on link "Apskatīt grozu" at bounding box center [451, 101] width 130 height 20
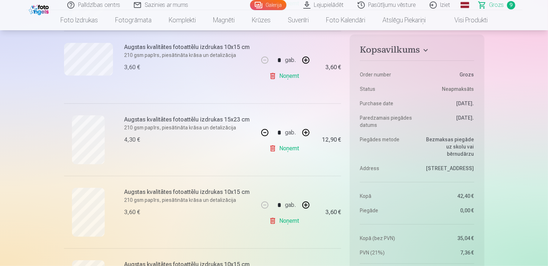
scroll to position [432, 0]
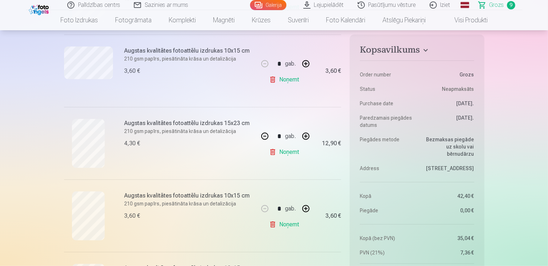
click at [264, 137] on button "button" at bounding box center [264, 135] width 17 height 17
type input "*"
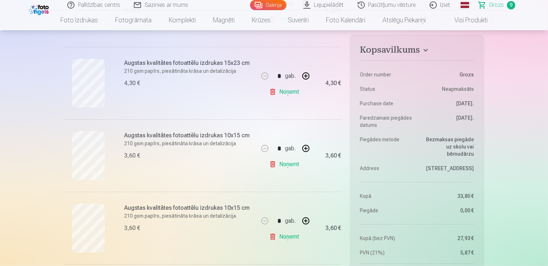
scroll to position [540, 0]
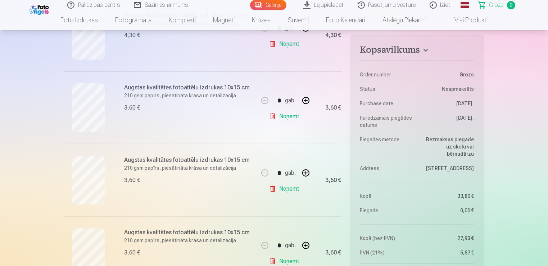
click at [286, 189] on link "Noņemt" at bounding box center [285, 188] width 33 height 14
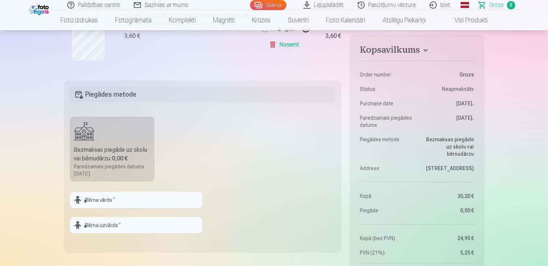
scroll to position [792, 0]
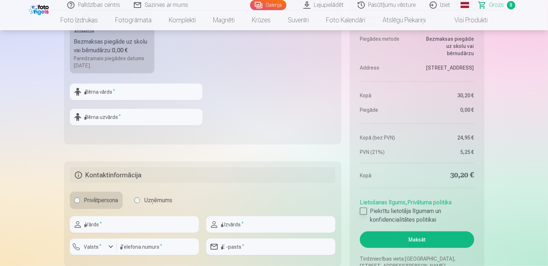
click at [366, 210] on div at bounding box center [363, 210] width 7 height 7
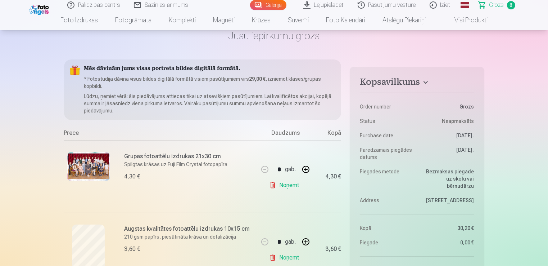
scroll to position [72, 0]
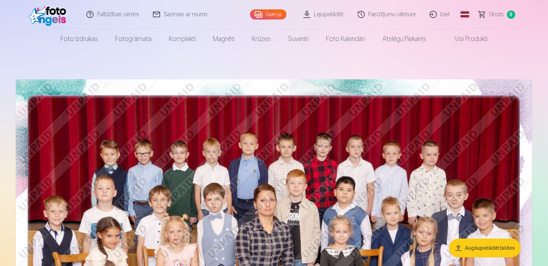
click at [514, 15] on span "8" at bounding box center [511, 14] width 8 height 8
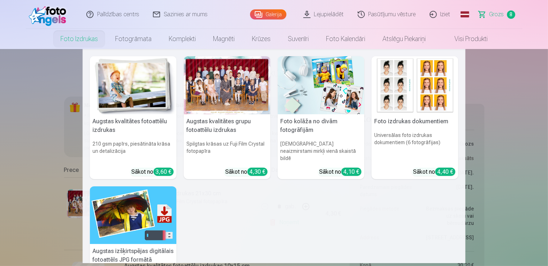
click at [141, 101] on img at bounding box center [133, 85] width 87 height 58
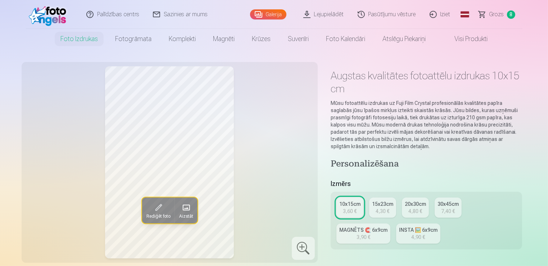
click at [507, 15] on span "8" at bounding box center [511, 14] width 8 height 8
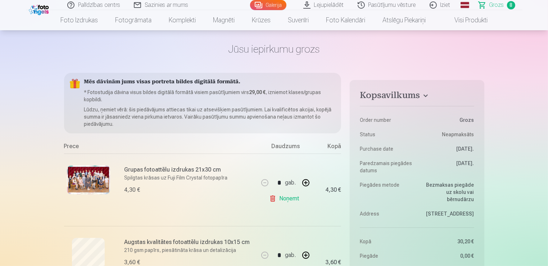
scroll to position [72, 0]
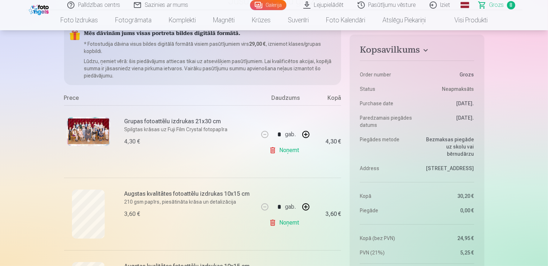
click at [98, 137] on img at bounding box center [88, 131] width 43 height 29
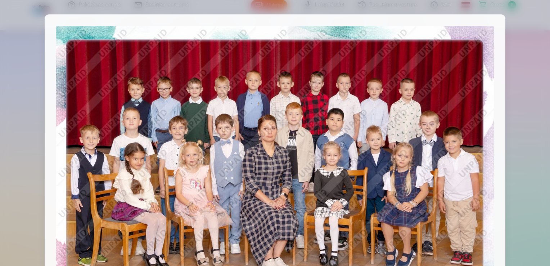
click at [517, 48] on div at bounding box center [275, 133] width 550 height 266
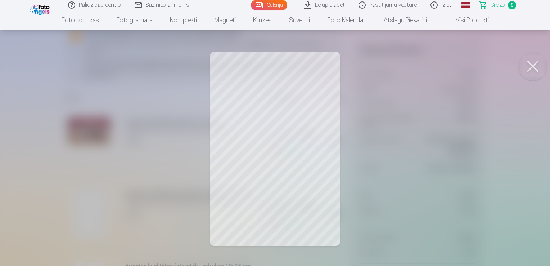
click at [535, 68] on button at bounding box center [532, 66] width 29 height 29
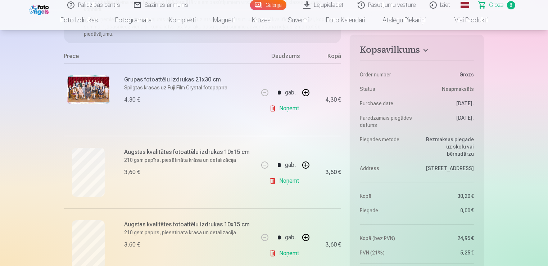
scroll to position [144, 0]
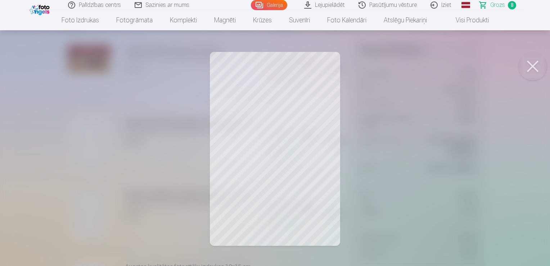
click at [540, 65] on button at bounding box center [532, 66] width 29 height 29
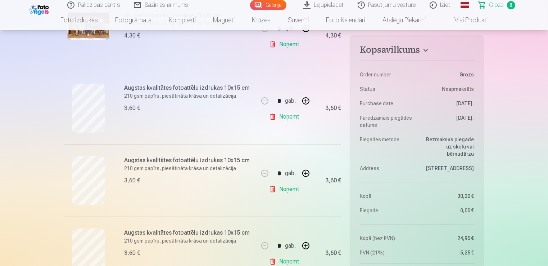
scroll to position [216, 0]
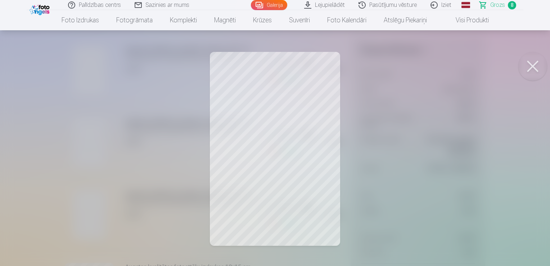
click at [532, 60] on button at bounding box center [532, 66] width 29 height 29
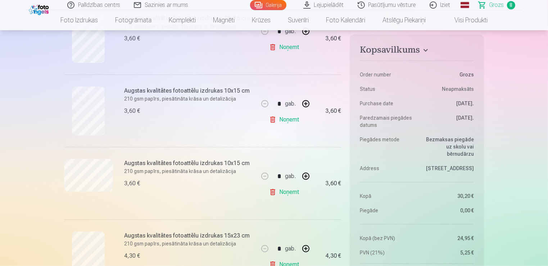
scroll to position [324, 0]
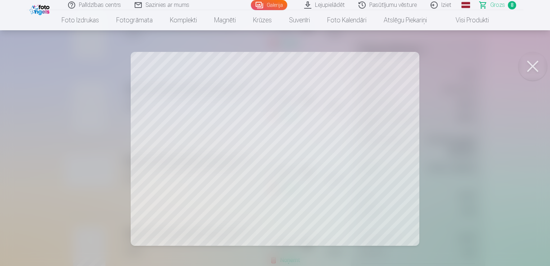
click at [540, 70] on button at bounding box center [532, 66] width 29 height 29
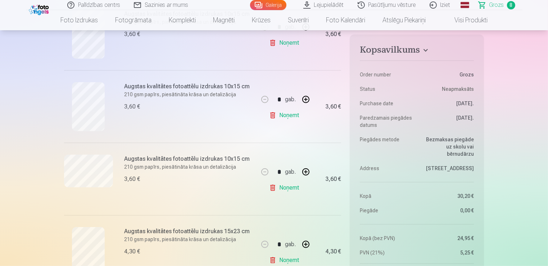
scroll to position [396, 0]
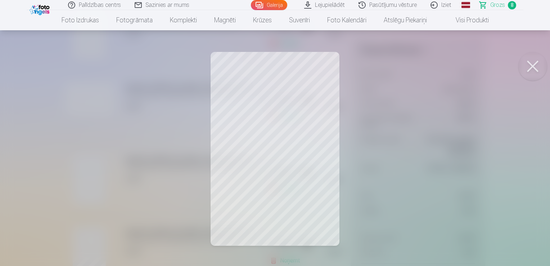
click at [535, 66] on button at bounding box center [532, 66] width 29 height 29
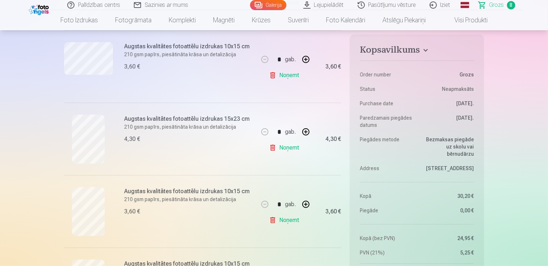
scroll to position [468, 0]
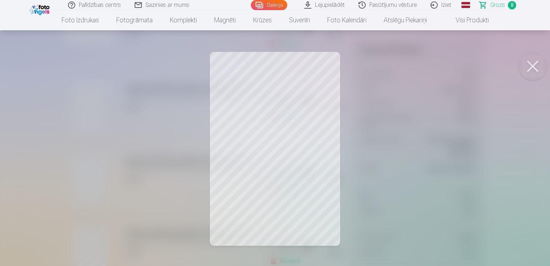
click at [541, 63] on button at bounding box center [532, 66] width 29 height 29
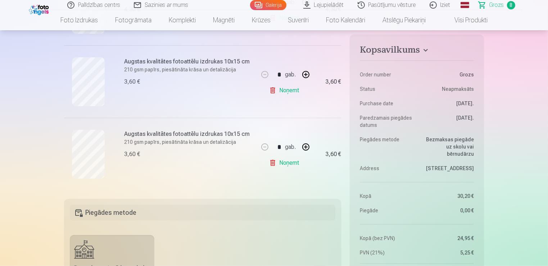
scroll to position [576, 0]
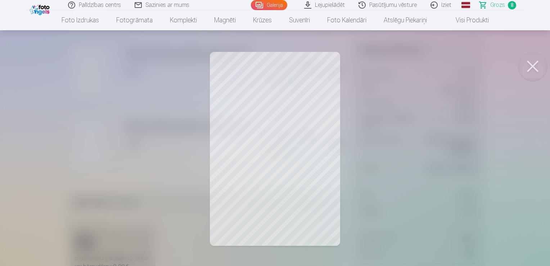
click at [536, 74] on button at bounding box center [532, 66] width 29 height 29
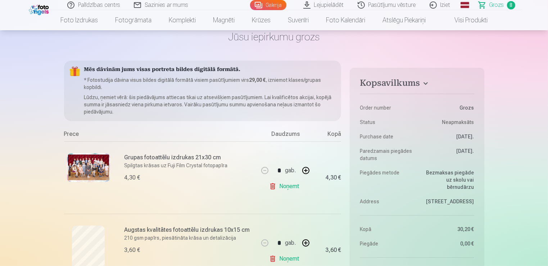
scroll to position [0, 0]
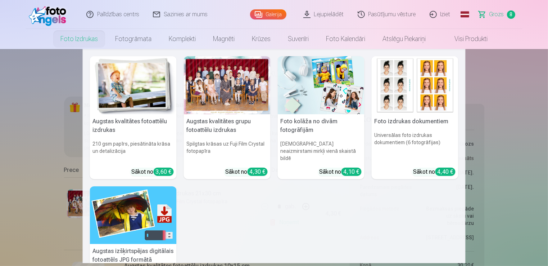
click at [85, 44] on link "Foto izdrukas" at bounding box center [79, 39] width 55 height 20
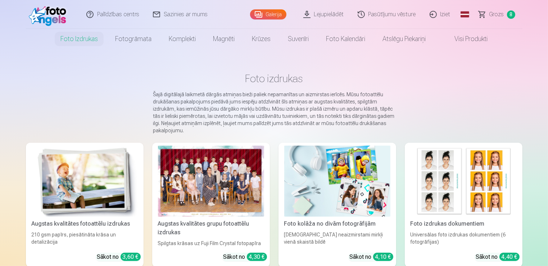
click at [125, 188] on img at bounding box center [85, 180] width 106 height 71
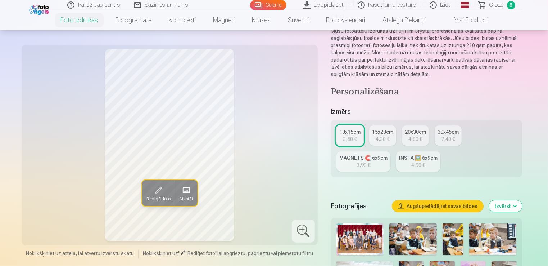
scroll to position [180, 0]
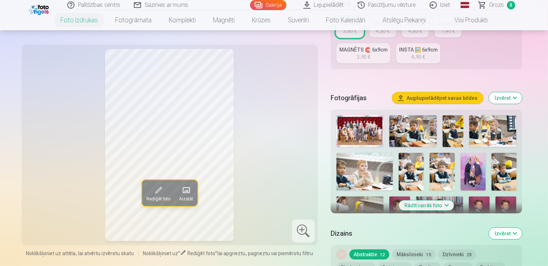
click at [422, 135] on img at bounding box center [412, 131] width 47 height 32
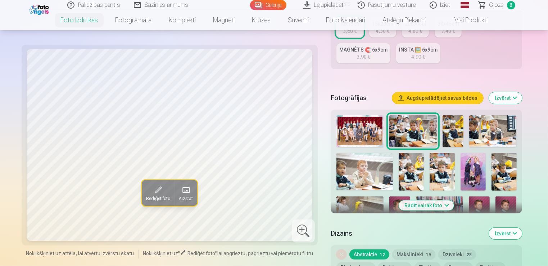
click at [453, 140] on img at bounding box center [453, 131] width 21 height 32
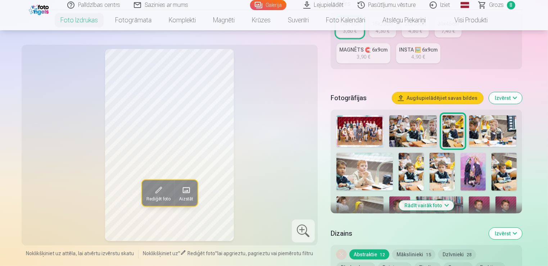
click at [504, 130] on img at bounding box center [492, 131] width 47 height 32
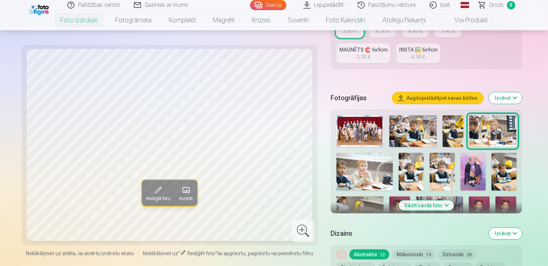
click at [354, 179] on img at bounding box center [364, 172] width 56 height 38
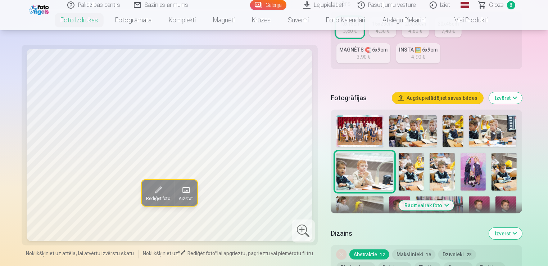
click at [409, 176] on img at bounding box center [411, 172] width 25 height 38
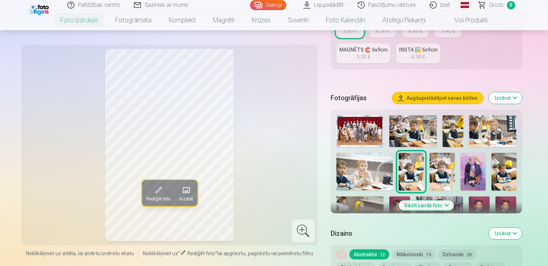
click at [449, 172] on img at bounding box center [442, 172] width 25 height 38
click at [511, 172] on img at bounding box center [504, 172] width 25 height 38
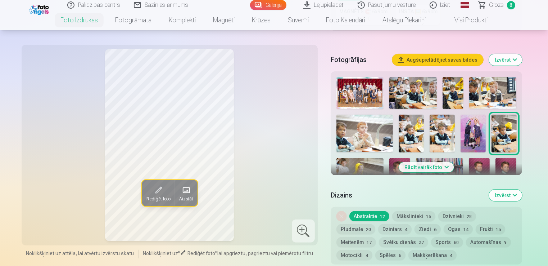
scroll to position [252, 0]
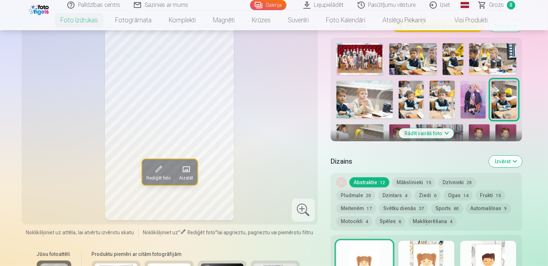
click at [436, 135] on button "Rādīt vairāk foto" at bounding box center [426, 133] width 55 height 10
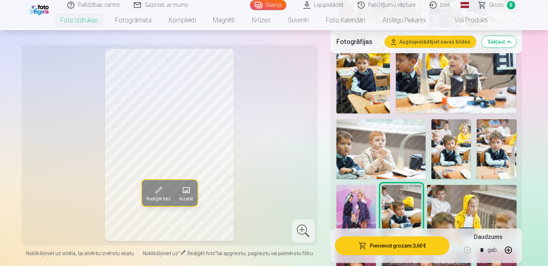
scroll to position [396, 0]
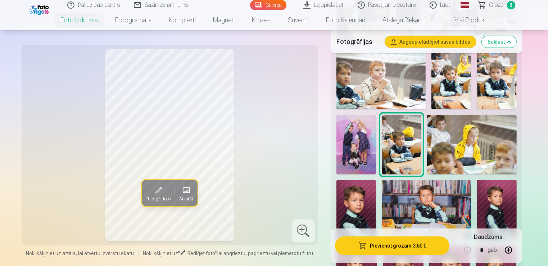
click at [368, 200] on img at bounding box center [356, 210] width 40 height 60
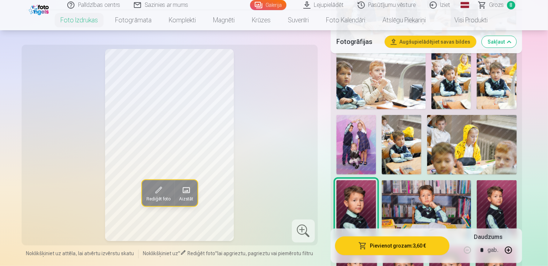
click at [430, 196] on img at bounding box center [426, 209] width 89 height 59
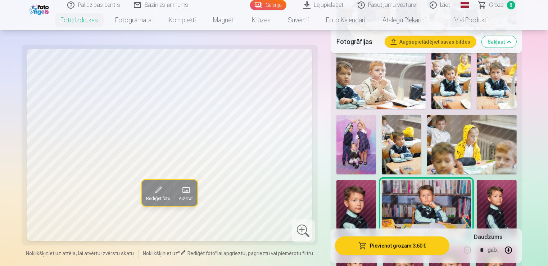
click at [499, 198] on img at bounding box center [497, 209] width 40 height 59
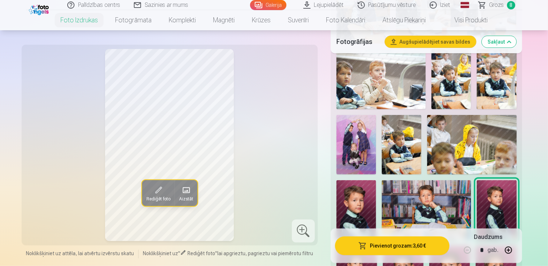
click at [434, 199] on img at bounding box center [426, 209] width 89 height 59
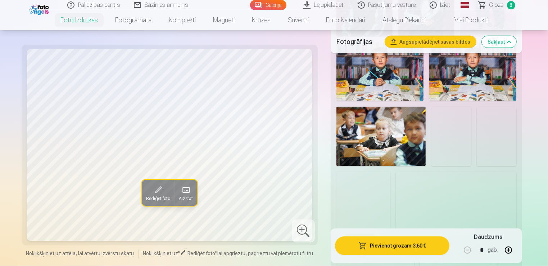
scroll to position [720, 0]
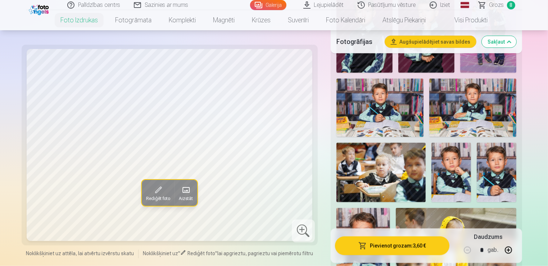
click at [402, 94] on img at bounding box center [379, 107] width 87 height 58
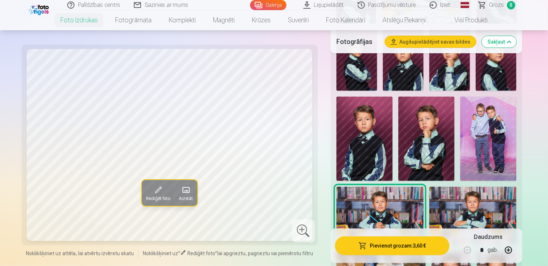
scroll to position [540, 0]
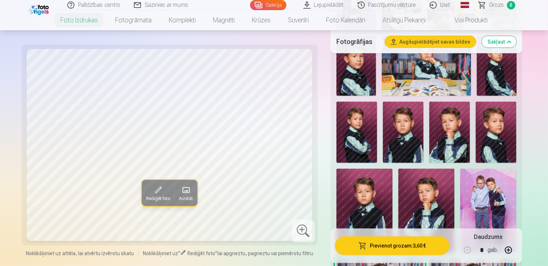
click at [430, 91] on img at bounding box center [426, 65] width 89 height 59
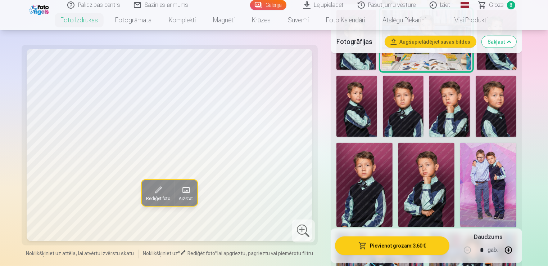
scroll to position [612, 0]
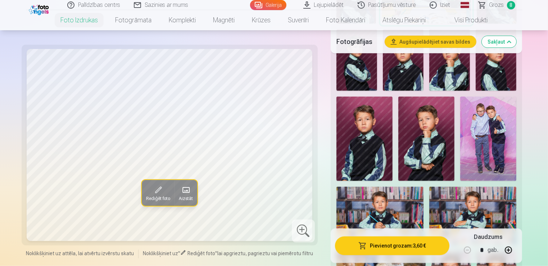
click at [382, 209] on img at bounding box center [379, 215] width 87 height 58
click at [462, 199] on img at bounding box center [472, 215] width 87 height 58
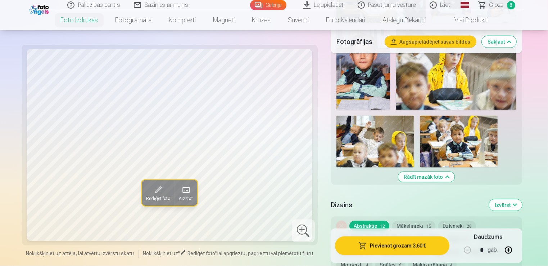
scroll to position [900, 0]
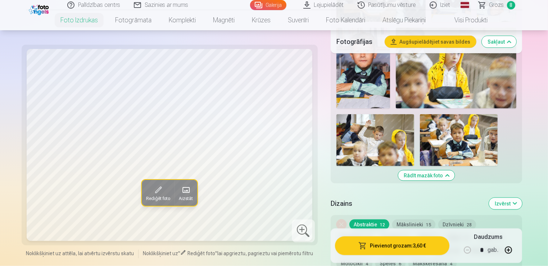
click at [458, 153] on img at bounding box center [459, 140] width 78 height 52
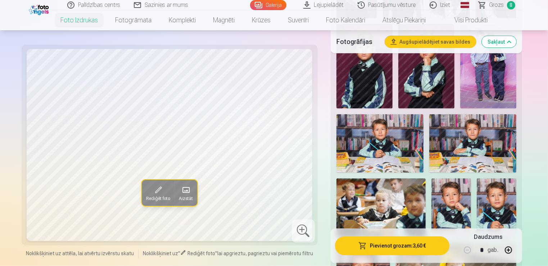
scroll to position [684, 0]
click at [390, 154] on img at bounding box center [379, 143] width 87 height 58
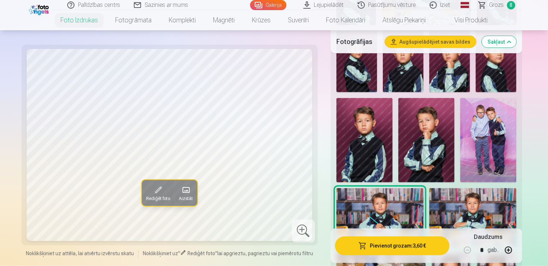
scroll to position [648, 0]
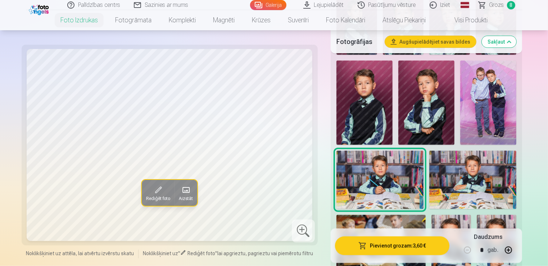
click at [472, 181] on img at bounding box center [472, 179] width 87 height 58
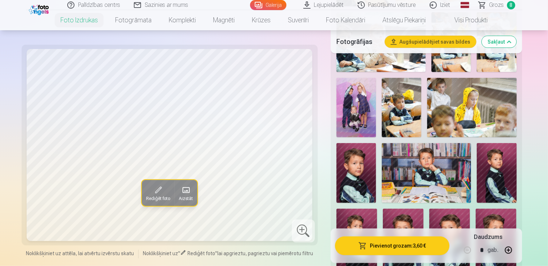
scroll to position [432, 0]
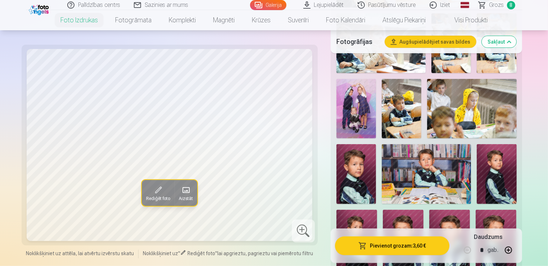
click at [435, 169] on img at bounding box center [426, 173] width 89 height 59
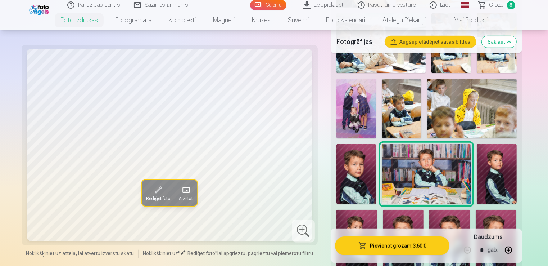
click at [371, 172] on img at bounding box center [356, 174] width 40 height 60
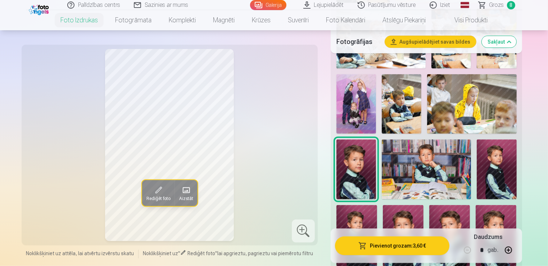
scroll to position [504, 0]
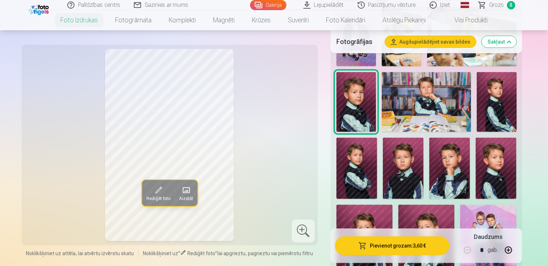
click at [492, 4] on span "Grozs" at bounding box center [496, 5] width 15 height 9
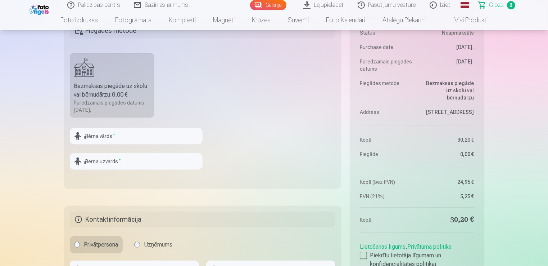
scroll to position [792, 0]
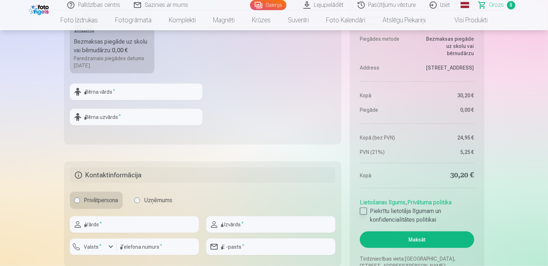
click at [364, 212] on div at bounding box center [363, 210] width 7 height 7
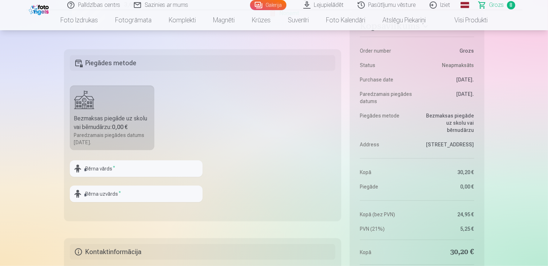
scroll to position [720, 0]
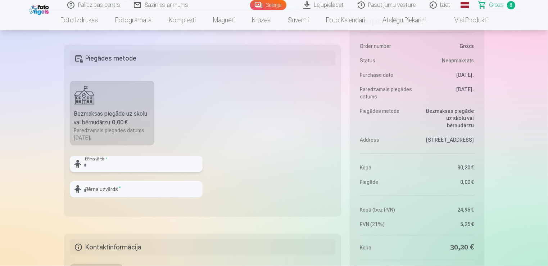
click at [132, 168] on input "text" at bounding box center [136, 163] width 133 height 17
type input "*******"
click at [121, 194] on input "text" at bounding box center [136, 189] width 133 height 17
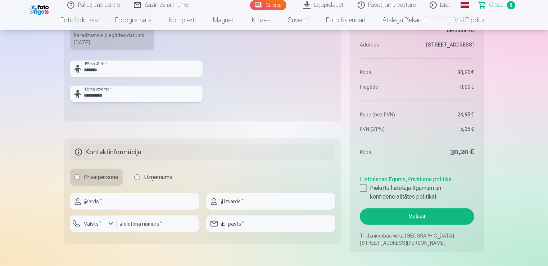
scroll to position [828, 0]
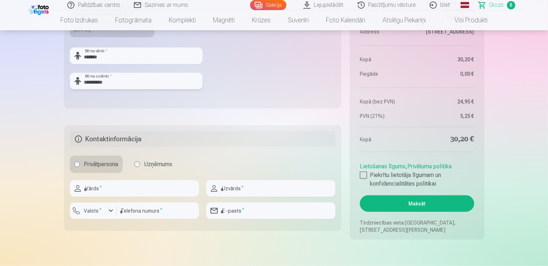
type input "**********"
click at [108, 188] on input "text" at bounding box center [134, 188] width 129 height 17
type input "**********"
click at [260, 187] on input "text" at bounding box center [270, 188] width 129 height 17
type input "*********"
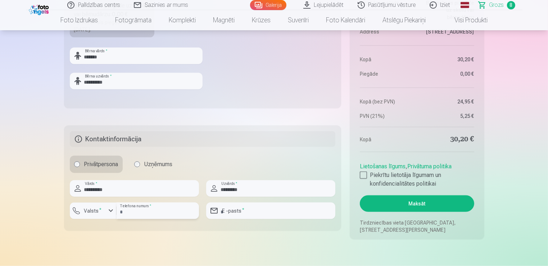
click at [131, 208] on input "number" at bounding box center [158, 210] width 82 height 17
type input "********"
click at [244, 212] on input "email" at bounding box center [270, 210] width 129 height 17
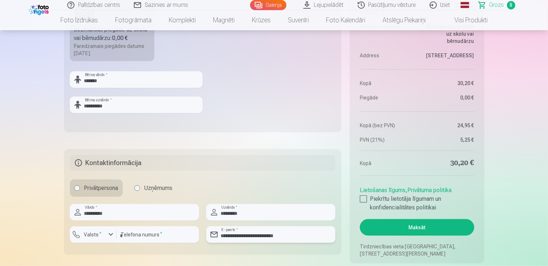
scroll to position [792, 0]
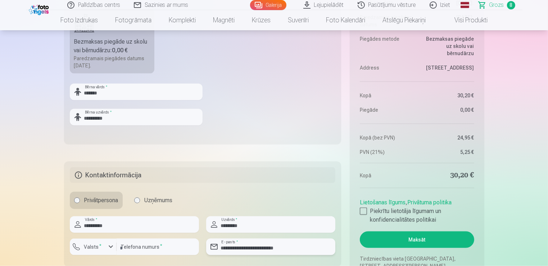
type input "**********"
click at [92, 245] on label "Valsts *" at bounding box center [92, 246] width 23 height 7
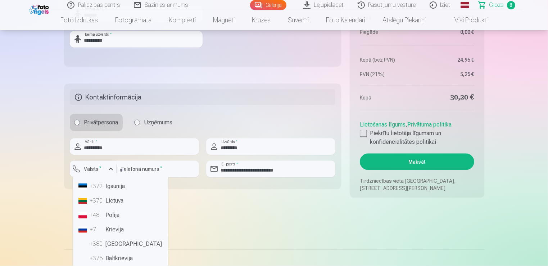
scroll to position [0, 0]
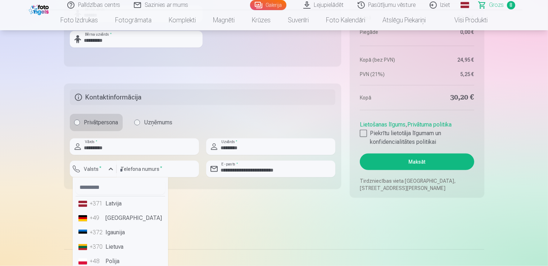
click at [119, 205] on li "+371 Latvija" at bounding box center [121, 203] width 90 height 14
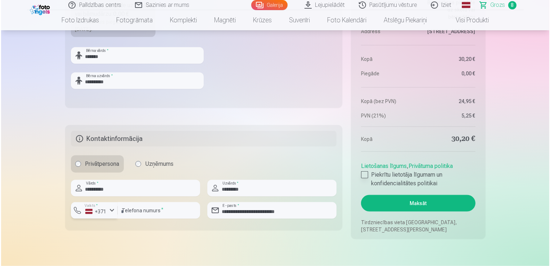
scroll to position [864, 0]
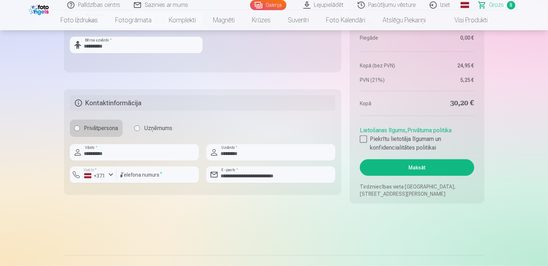
click at [409, 171] on button "Maksāt" at bounding box center [417, 167] width 114 height 17
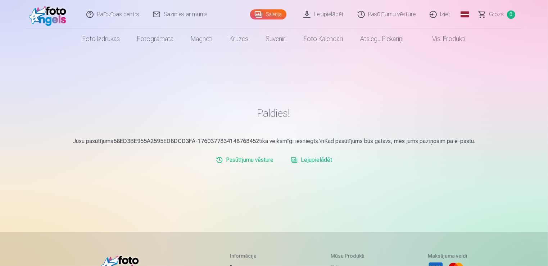
click at [308, 160] on link "Lejupielādēt" at bounding box center [311, 160] width 47 height 14
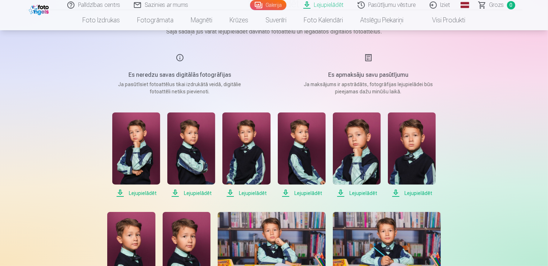
scroll to position [72, 0]
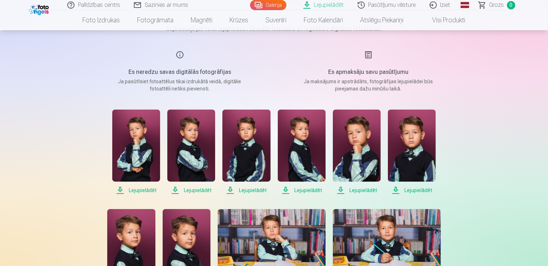
click at [131, 190] on span "Lejupielādēt" at bounding box center [136, 190] width 48 height 9
click at [202, 188] on span "Lejupielādēt" at bounding box center [191, 190] width 48 height 9
click at [254, 190] on span "Lejupielādēt" at bounding box center [246, 190] width 48 height 9
click at [314, 190] on span "Lejupielādēt" at bounding box center [302, 190] width 48 height 9
click at [367, 189] on span "Lejupielādēt" at bounding box center [357, 190] width 48 height 9
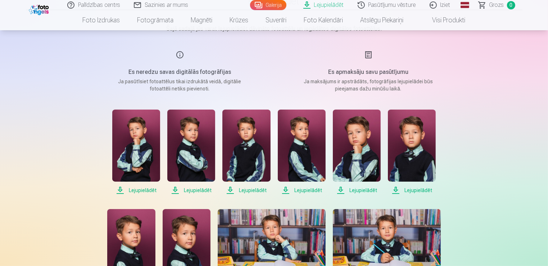
click at [412, 189] on span "Lejupielādēt" at bounding box center [412, 190] width 48 height 9
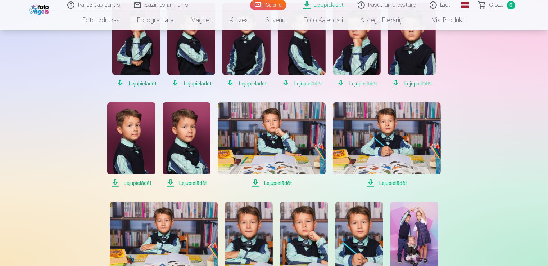
scroll to position [180, 0]
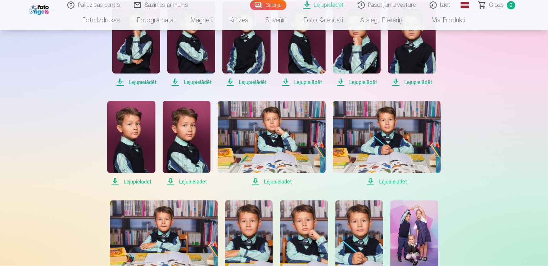
click at [140, 181] on span "Lejupielādēt" at bounding box center [131, 181] width 48 height 9
drag, startPoint x: 188, startPoint y: 182, endPoint x: 198, endPoint y: 185, distance: 10.8
click at [188, 182] on span "Lejupielādēt" at bounding box center [187, 181] width 48 height 9
click at [278, 181] on span "Lejupielādēt" at bounding box center [272, 181] width 108 height 9
click at [376, 183] on span "Lejupielādēt" at bounding box center [387, 181] width 108 height 9
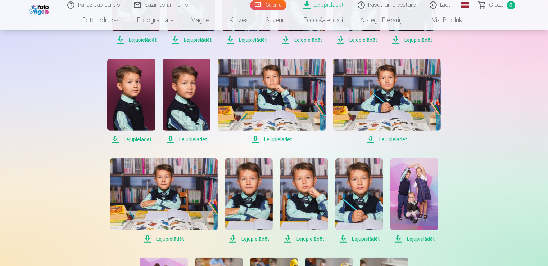
scroll to position [252, 0]
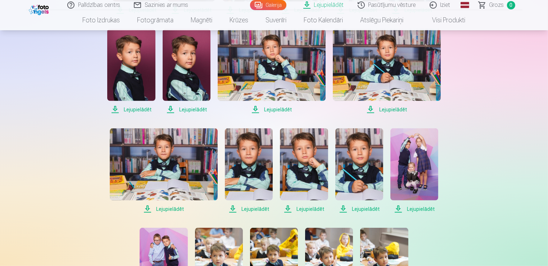
click at [181, 208] on span "Lejupielādēt" at bounding box center [164, 208] width 108 height 9
click at [251, 207] on span "Lejupielādēt" at bounding box center [249, 208] width 48 height 9
click at [300, 209] on span "Lejupielādēt" at bounding box center [304, 208] width 48 height 9
click at [357, 210] on span "Lejupielādēt" at bounding box center [359, 208] width 48 height 9
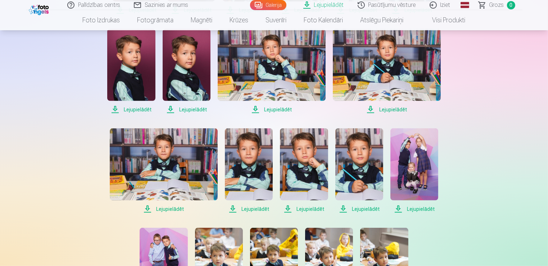
click at [415, 210] on span "Lejupielādēt" at bounding box center [414, 208] width 48 height 9
click at [114, 222] on div "Lejupielādēt Lejupielādēt Lejupielādēt Lejupielādēt Lejupielādēt Lejupielādēt L…" at bounding box center [274, 269] width 360 height 681
click at [417, 207] on span "Lejupielādēt" at bounding box center [414, 208] width 48 height 9
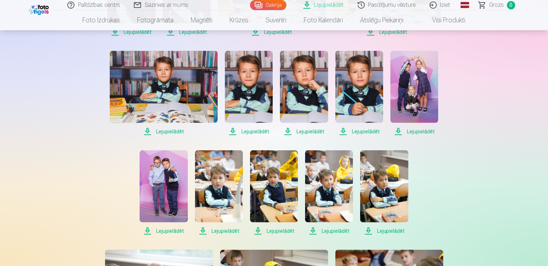
scroll to position [396, 0]
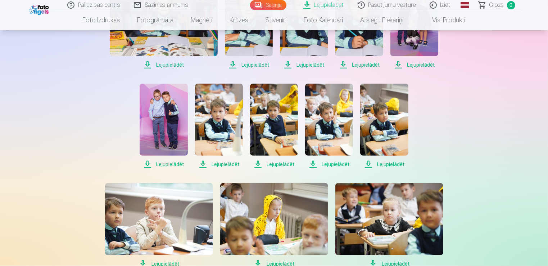
click at [171, 164] on span "Lejupielādēt" at bounding box center [164, 164] width 48 height 9
click at [232, 165] on span "Lejupielādēt" at bounding box center [219, 164] width 48 height 9
click at [282, 165] on span "Lejupielādēt" at bounding box center [274, 164] width 48 height 9
click at [343, 164] on span "Lejupielādēt" at bounding box center [329, 164] width 48 height 9
click at [364, 175] on div "Lejupielādēt Lejupielādēt Lejupielādēt Lejupielādēt Lejupielādēt Lejupielādēt L…" at bounding box center [274, 126] width 360 height 681
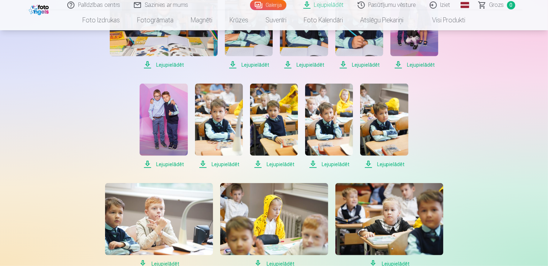
click at [393, 162] on span "Lejupielādēt" at bounding box center [384, 164] width 48 height 9
click at [77, 180] on div "Lejupielādēt Šajā sadaļā jūs varat lejupielādēt dāvināto fotoattēlu un iegādāto…" at bounding box center [274, 151] width 432 height 1095
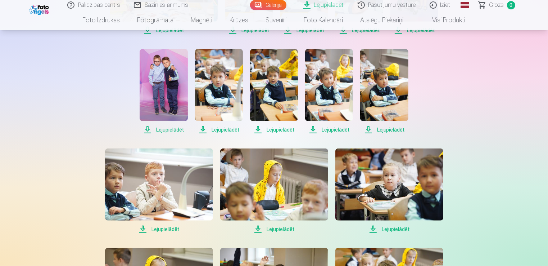
scroll to position [468, 0]
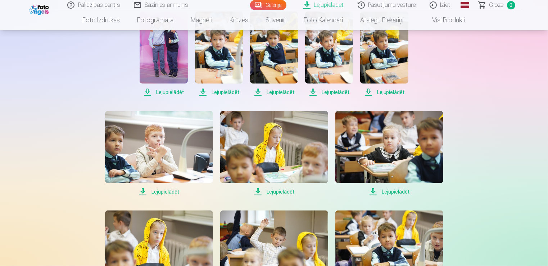
click at [160, 191] on span "Lejupielādēt" at bounding box center [159, 191] width 108 height 9
click at [48, 76] on div "Palīdzības centrs Sazinies ar mums Galerija Lejupielādēt Pasūtījumu vēsture Izi…" at bounding box center [274, 79] width 548 height 1095
click at [399, 192] on span "Lejupielādēt" at bounding box center [389, 191] width 108 height 9
click at [36, 208] on div "Palīdzības centrs Sazinies ar mums Galerija Lejupielādēt Pasūtījumu vēsture Izi…" at bounding box center [274, 79] width 548 height 1095
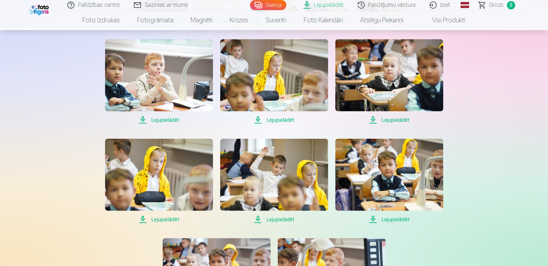
scroll to position [540, 0]
click at [390, 217] on span "Lejupielādēt" at bounding box center [389, 218] width 108 height 9
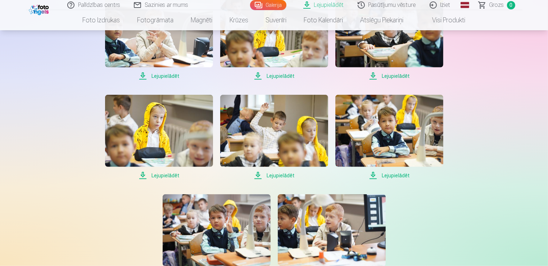
scroll to position [648, 0]
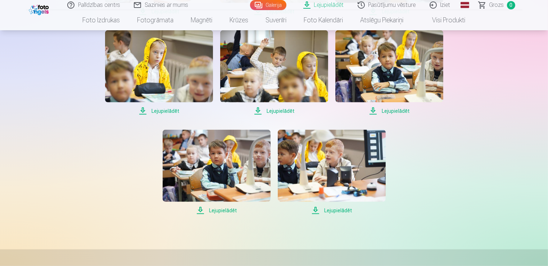
click at [230, 207] on span "Lejupielādēt" at bounding box center [217, 210] width 108 height 9
click at [341, 209] on span "Lejupielādēt" at bounding box center [332, 210] width 108 height 9
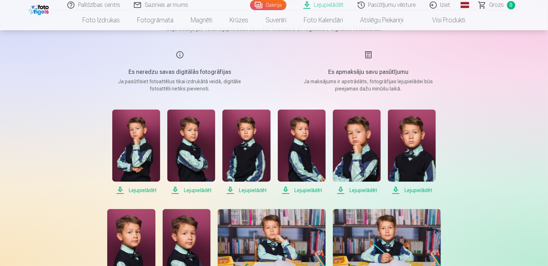
scroll to position [0, 0]
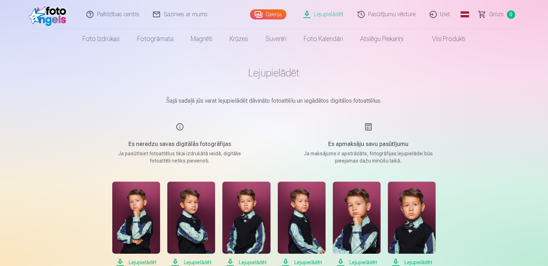
click at [443, 15] on link "Iziet" at bounding box center [440, 14] width 35 height 29
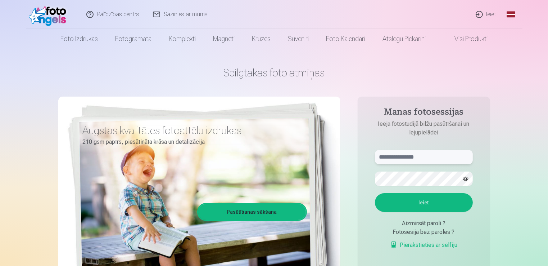
click at [415, 159] on input "text" at bounding box center [424, 157] width 98 height 14
type input "**********"
click at [419, 203] on button "Ieiet" at bounding box center [424, 202] width 98 height 19
